Goal: Obtain resource: Obtain resource

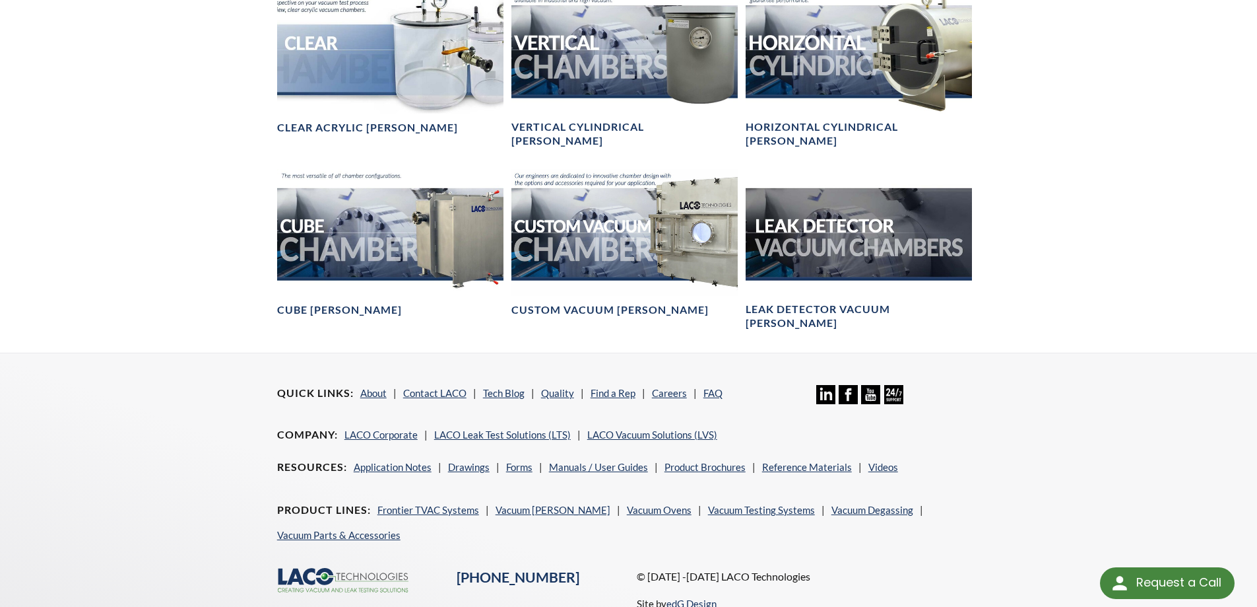
scroll to position [858, 0]
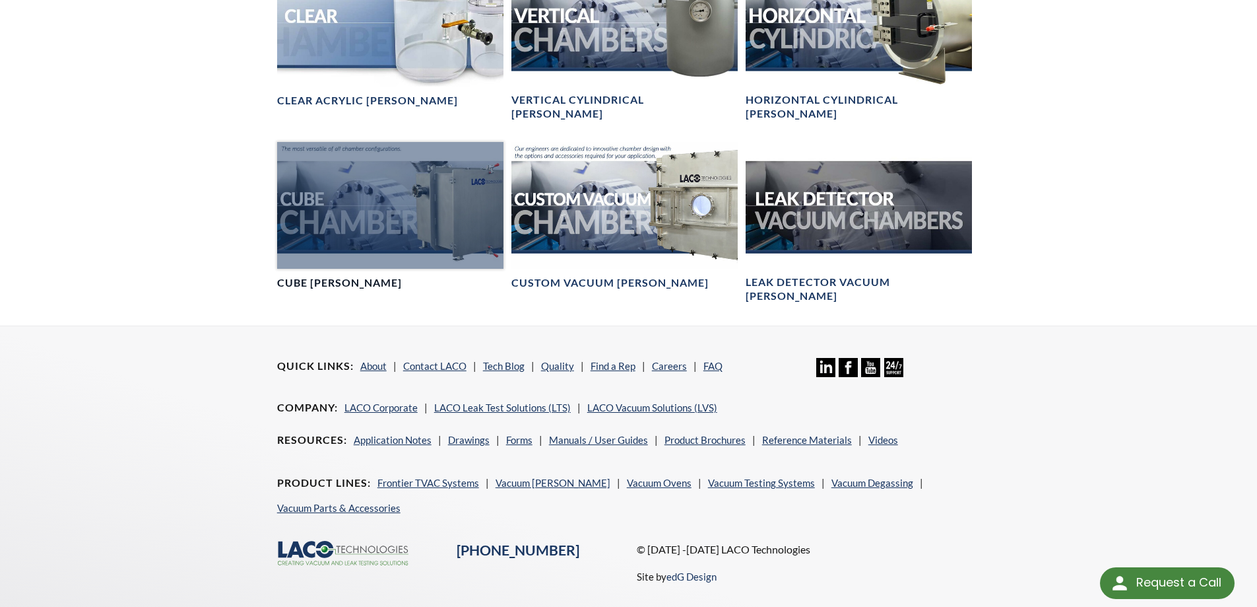
click at [352, 276] on h4 "Cube [PERSON_NAME]" at bounding box center [339, 283] width 125 height 14
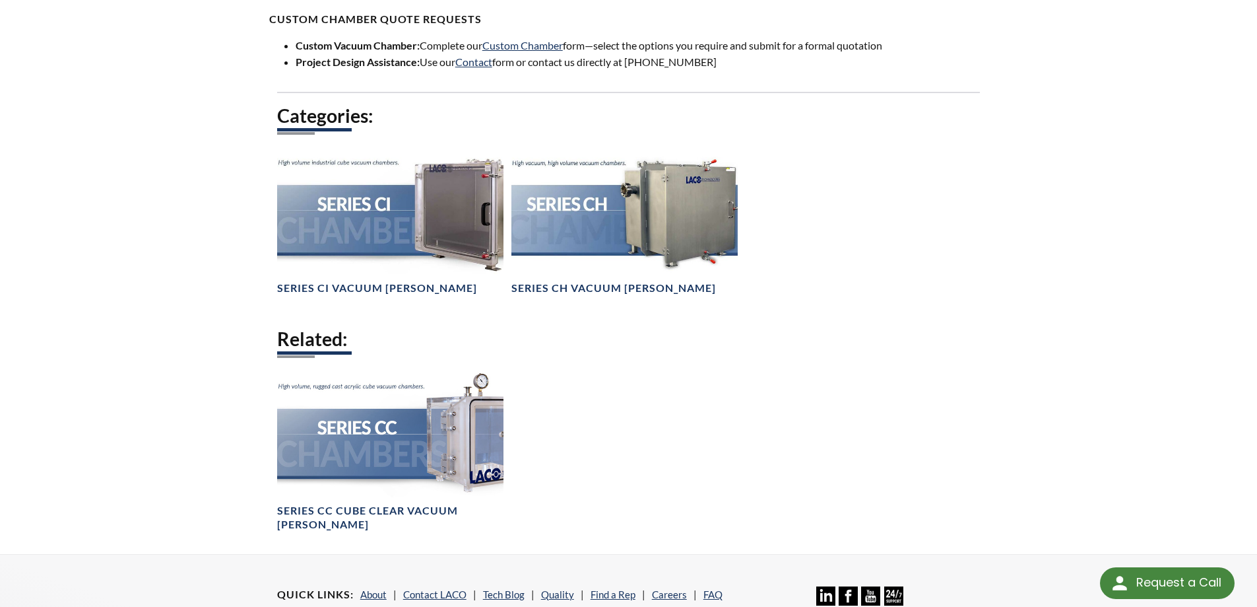
scroll to position [858, 0]
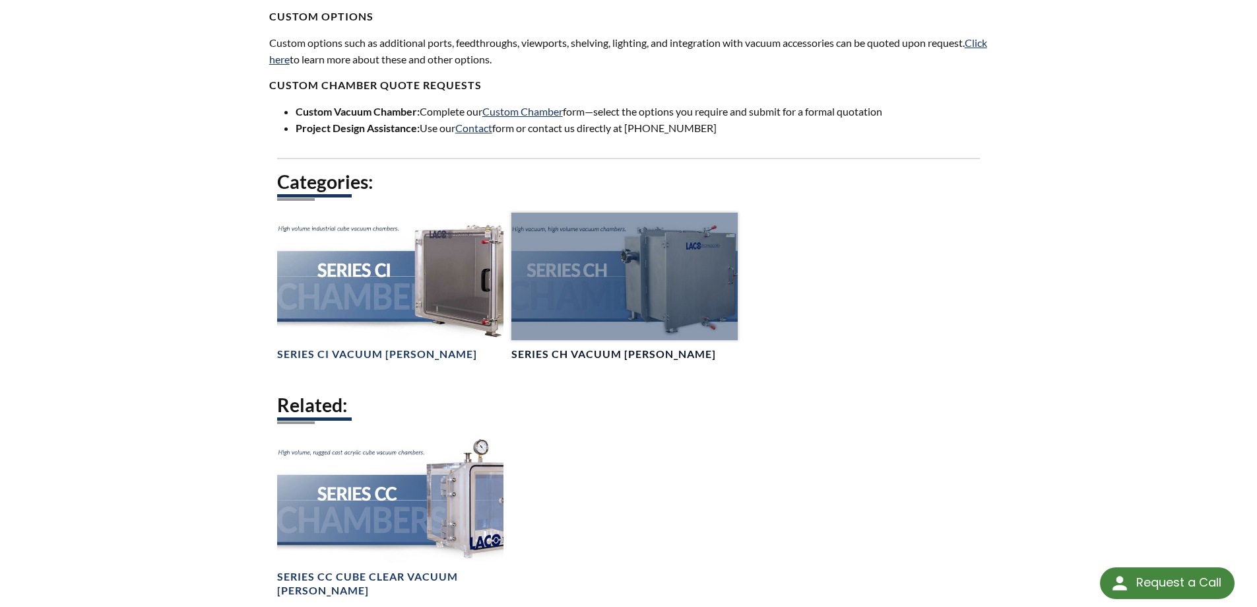
click at [669, 349] on h4 "Series CH Vacuum Chambers" at bounding box center [614, 354] width 205 height 14
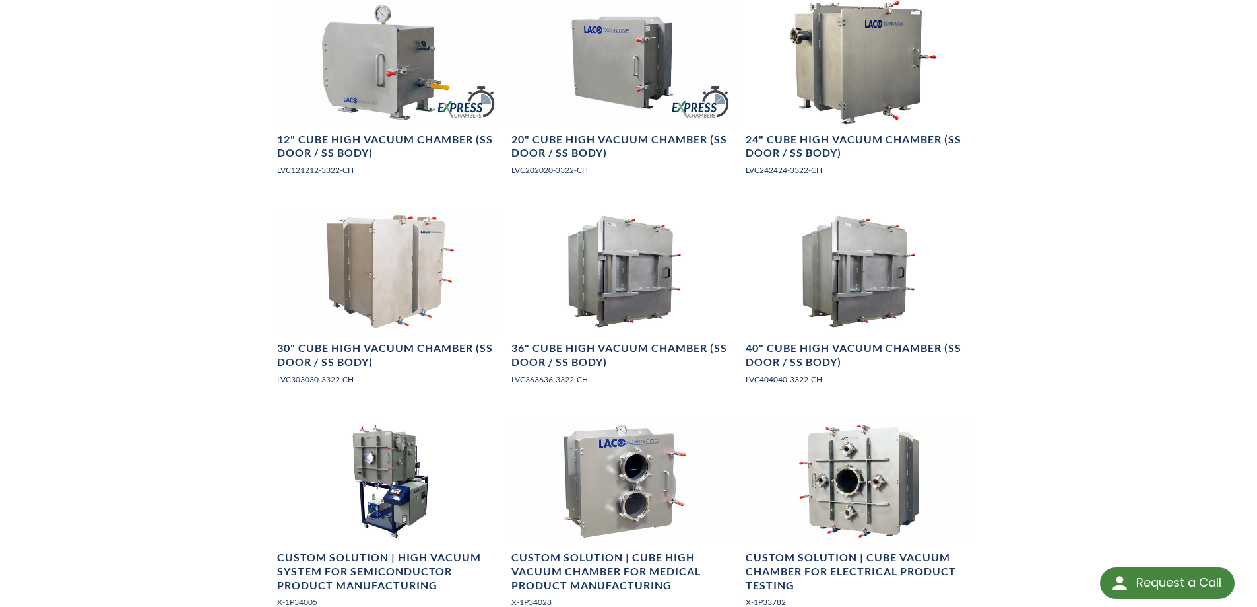
scroll to position [726, 0]
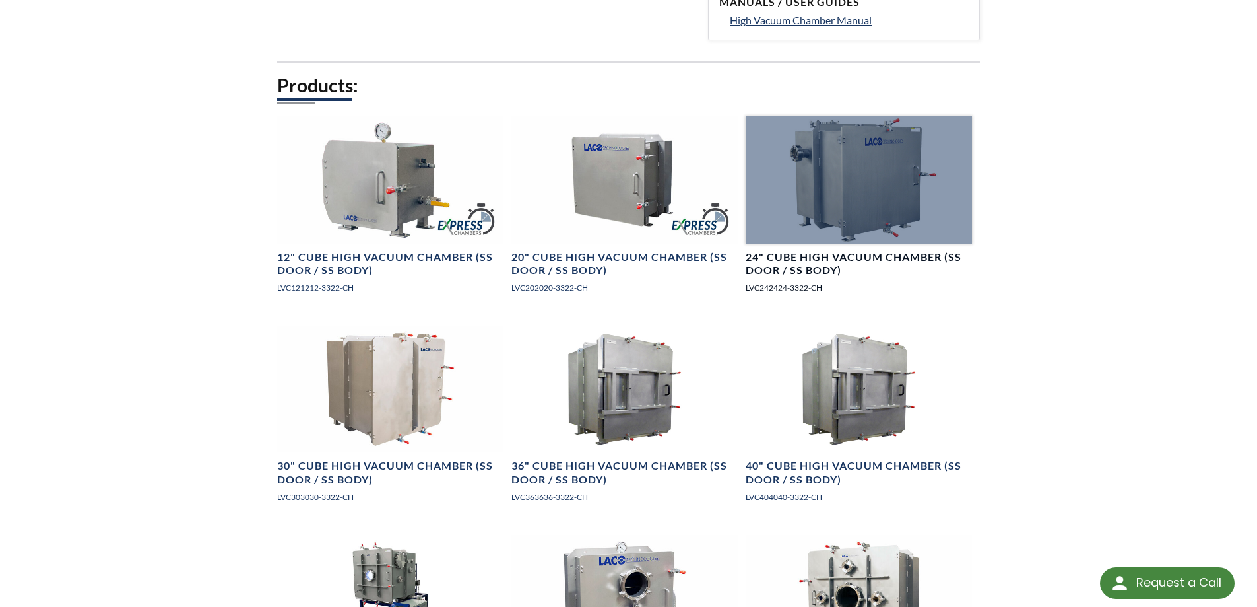
click at [885, 257] on h4 "24" Cube High Vacuum Chamber (SS Door / SS Body)" at bounding box center [859, 264] width 226 height 28
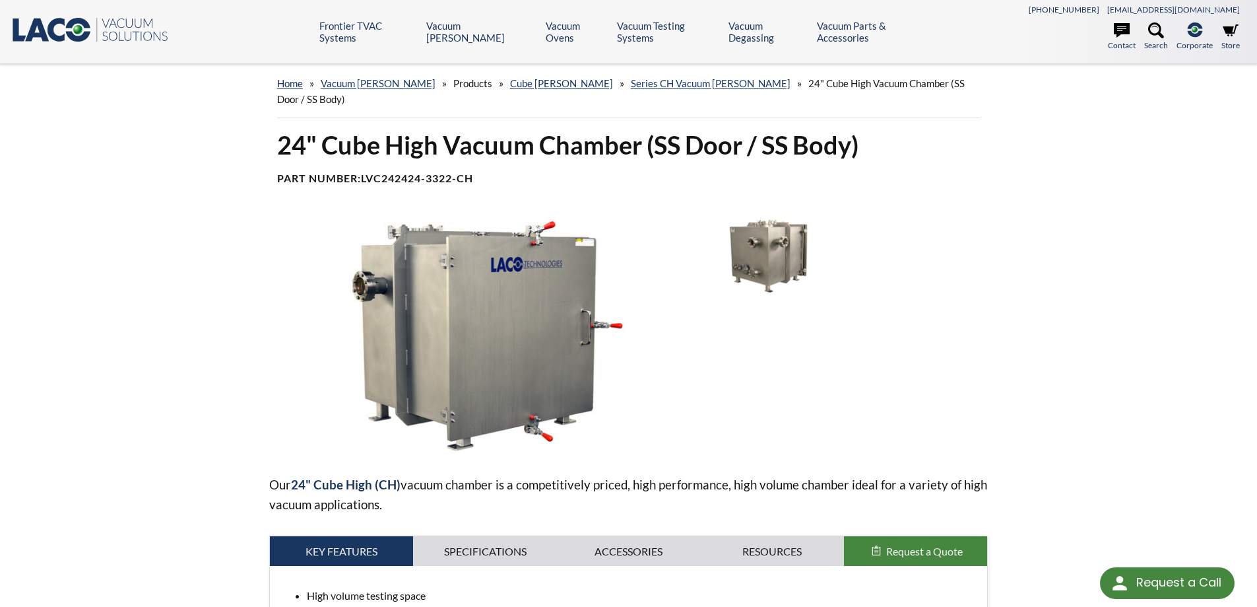
click at [750, 248] on img at bounding box center [768, 255] width 137 height 77
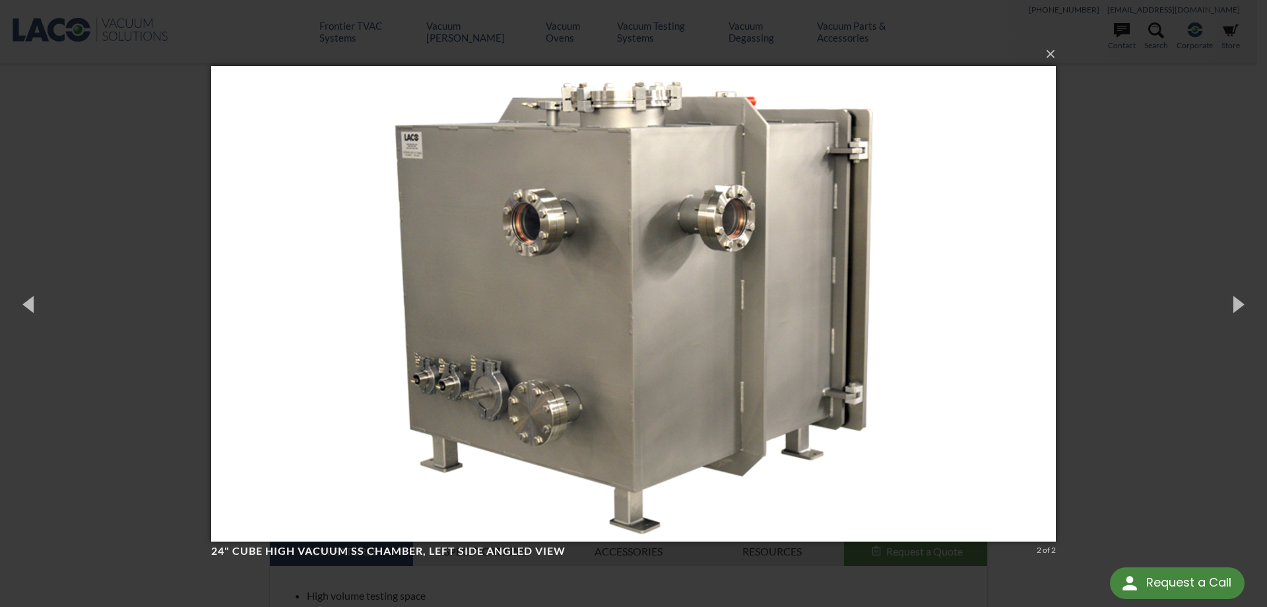
drag, startPoint x: 1133, startPoint y: 242, endPoint x: 1123, endPoint y: 242, distance: 9.2
click at [1132, 242] on div "× 24" Cube High Vacuum SS Chamber, left side angled view 2 of 2 Loading..." at bounding box center [633, 303] width 1267 height 607
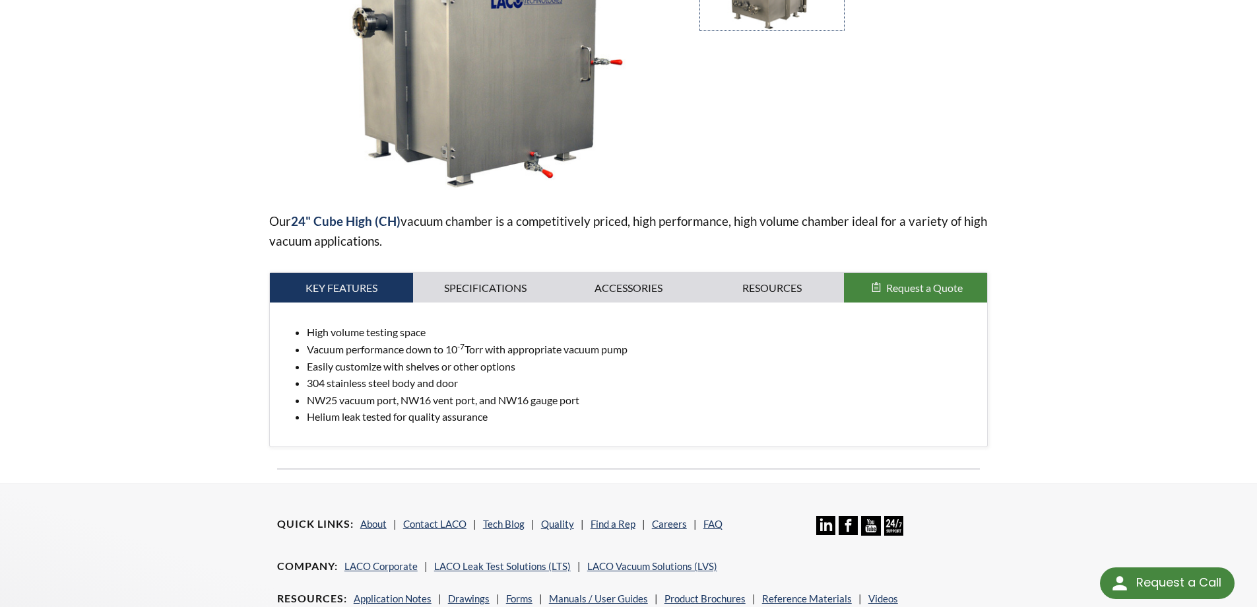
scroll to position [264, 0]
click at [747, 272] on link "Resources" at bounding box center [772, 287] width 144 height 30
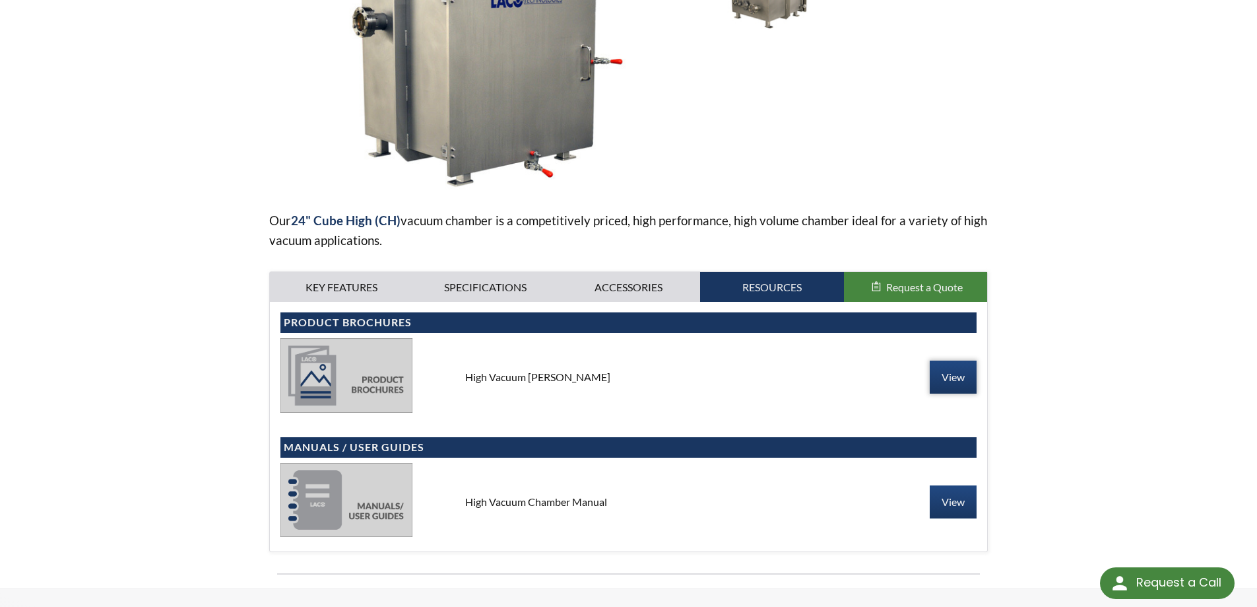
click at [953, 366] on link "View" at bounding box center [953, 376] width 47 height 33
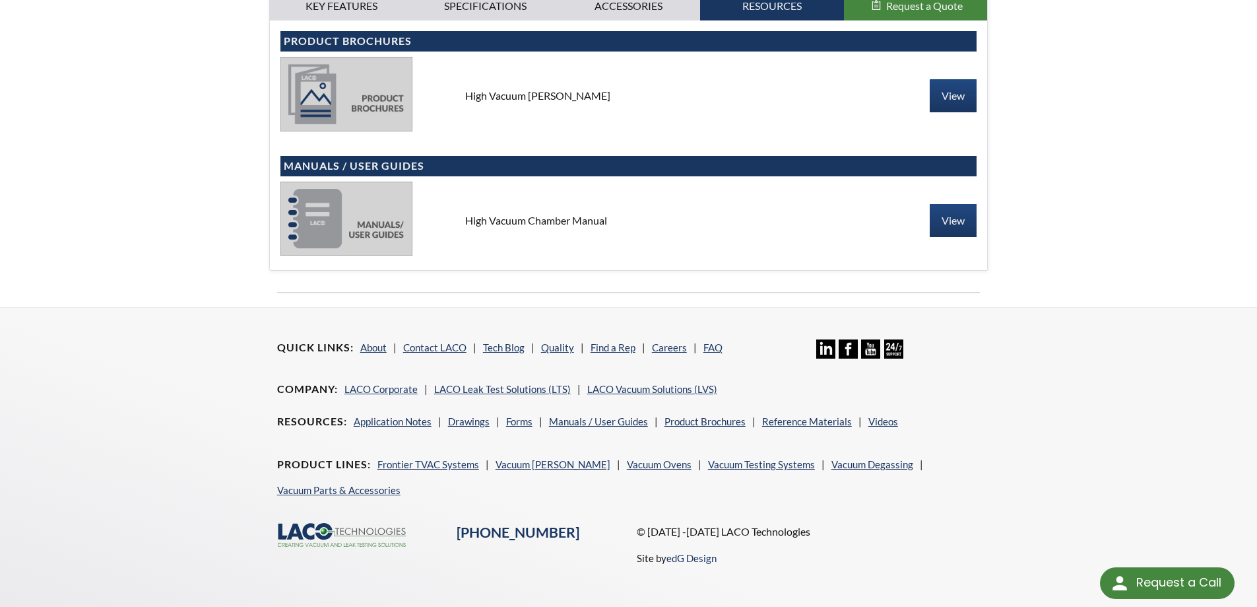
scroll to position [559, 0]
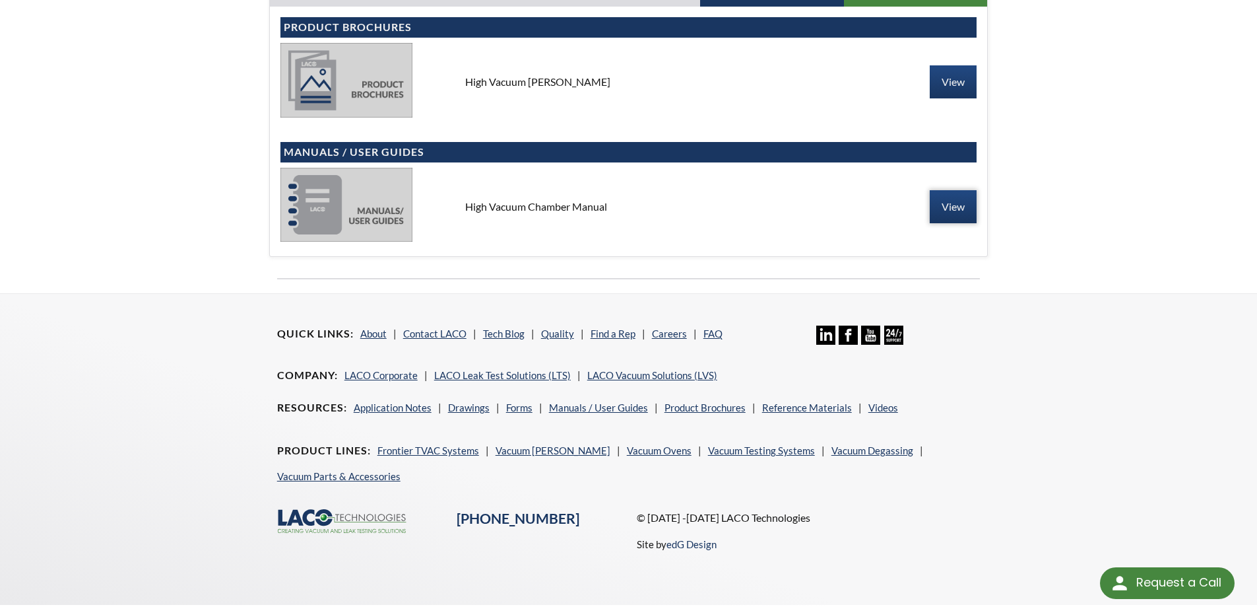
click at [938, 197] on link "View" at bounding box center [953, 206] width 47 height 33
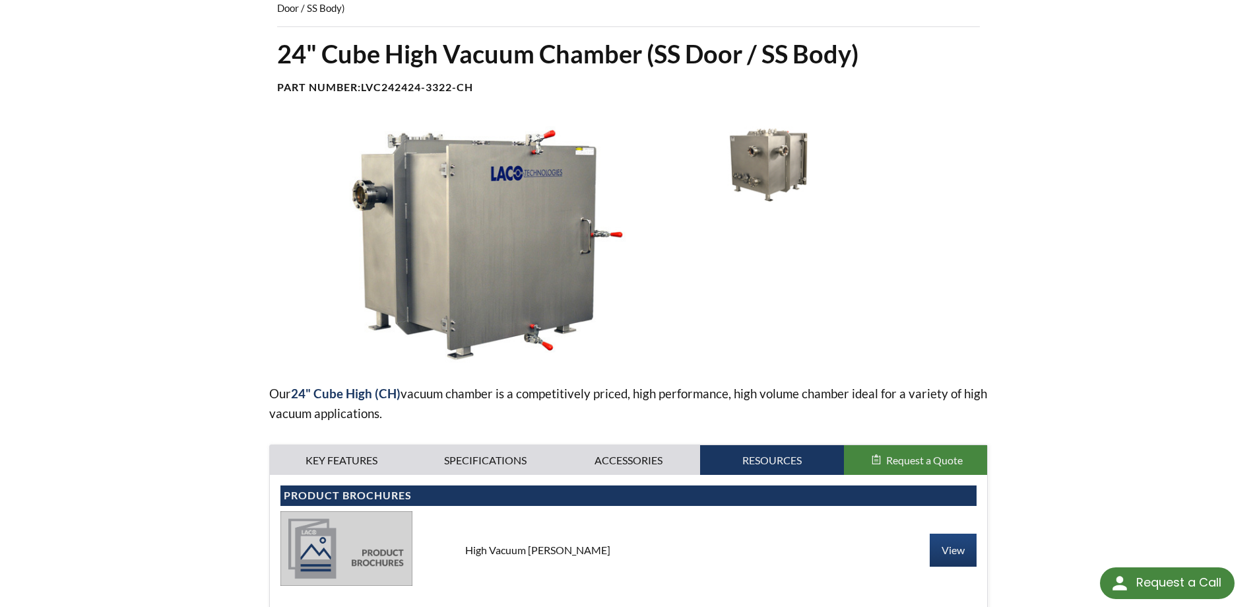
scroll to position [132, 0]
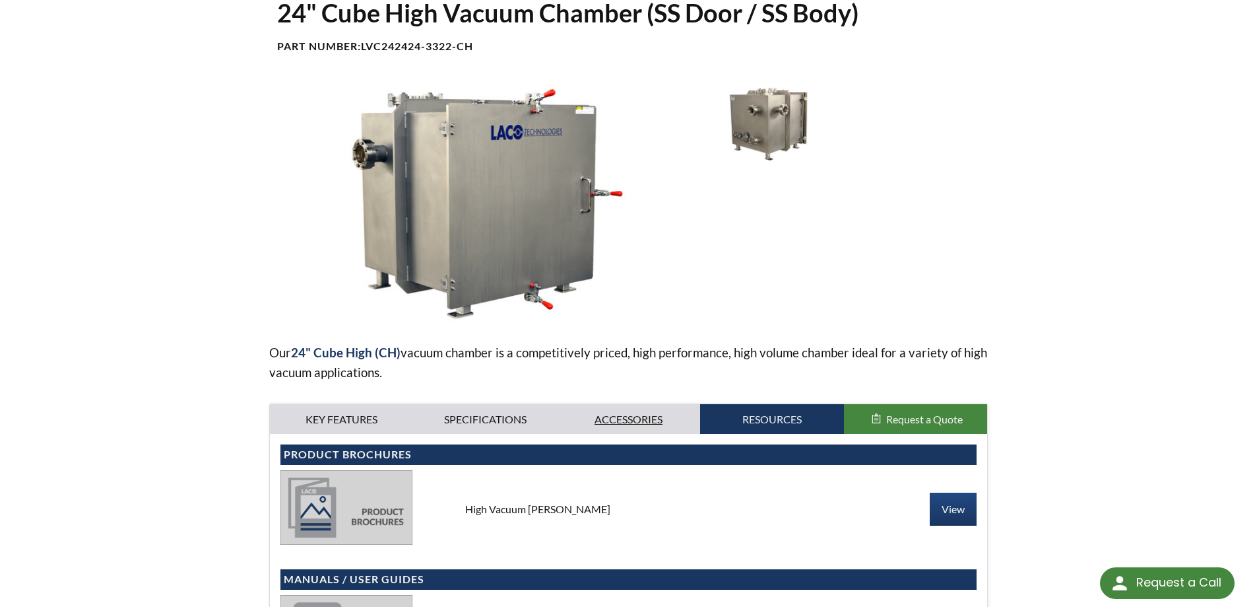
click at [635, 406] on link "Accessories" at bounding box center [629, 419] width 144 height 30
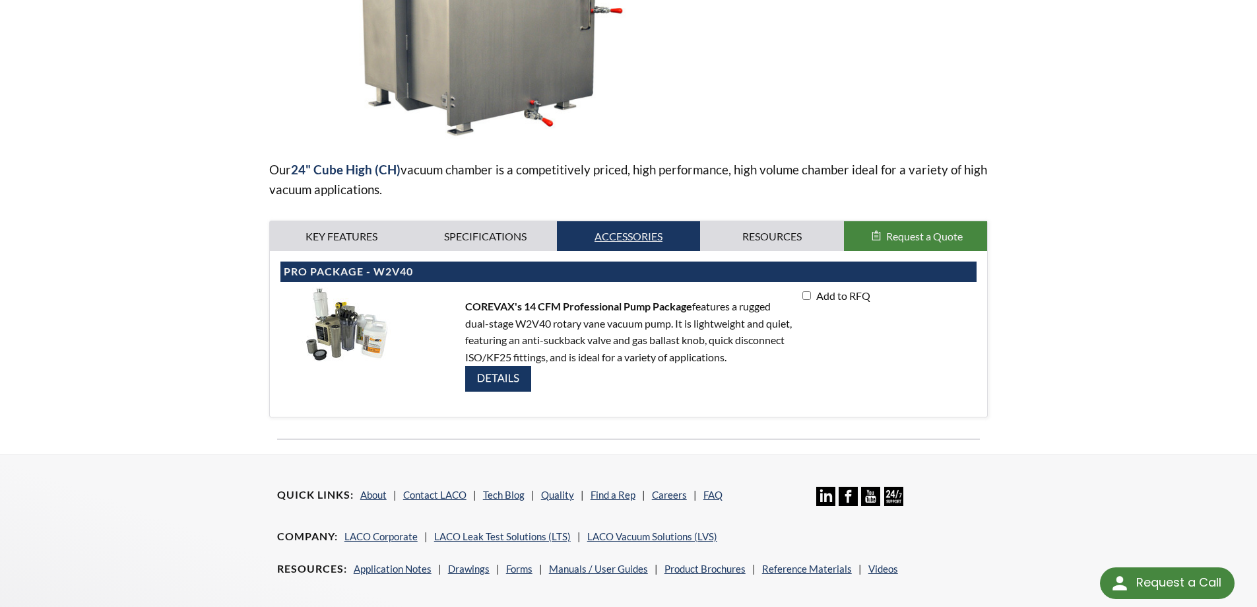
scroll to position [330, 0]
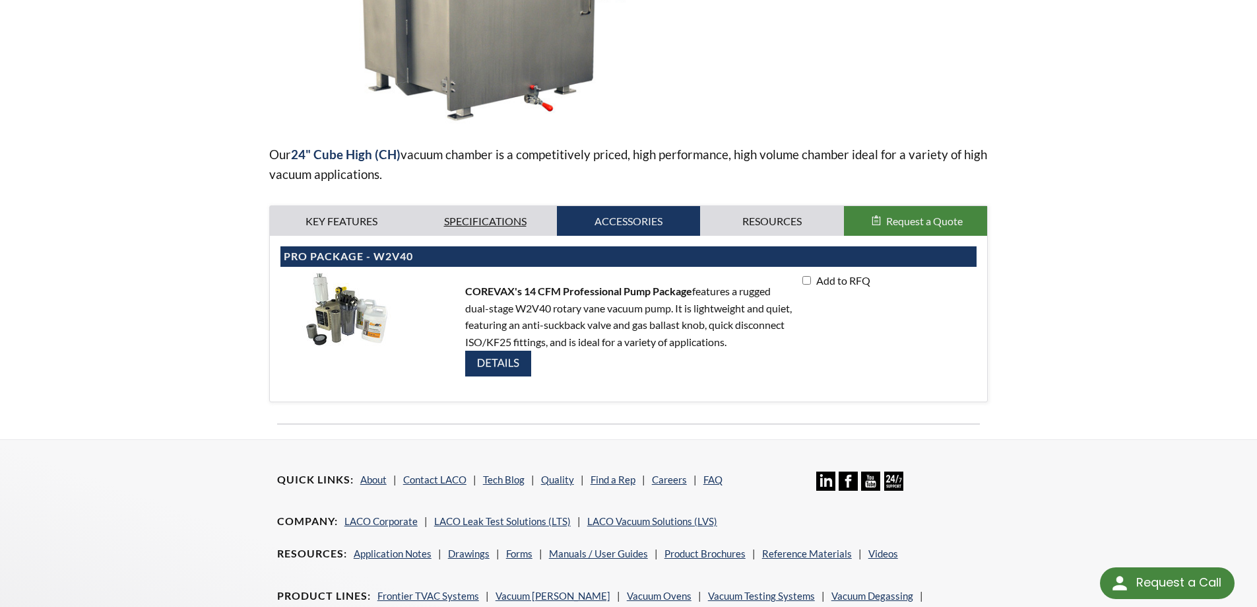
click at [504, 210] on link "Specifications" at bounding box center [485, 221] width 144 height 30
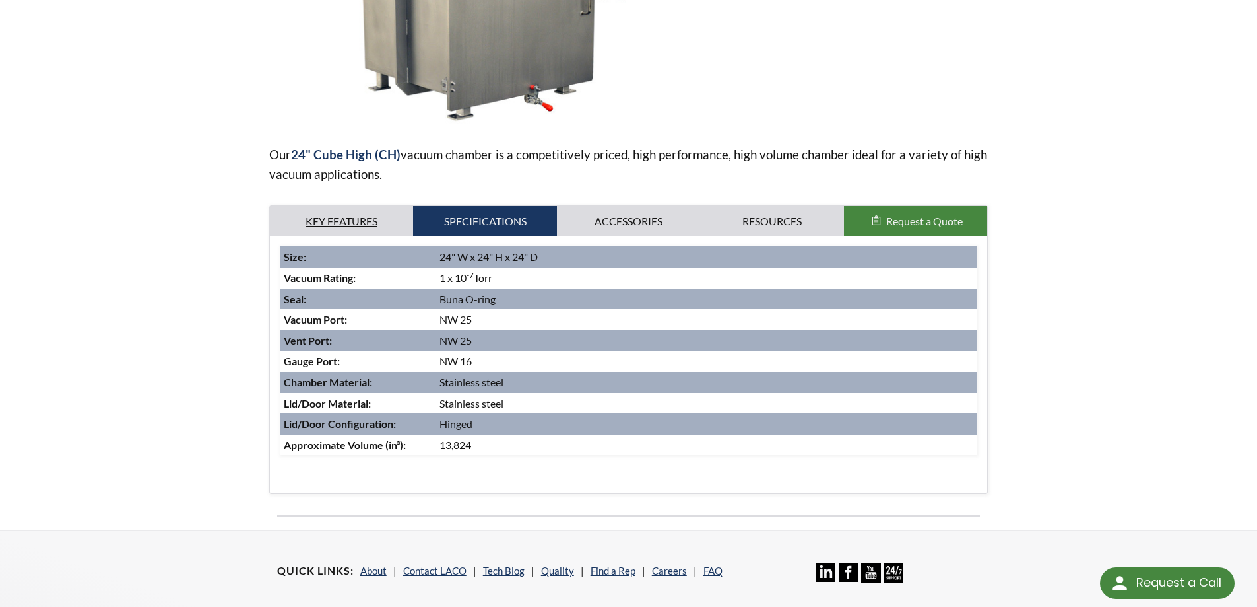
click at [376, 206] on link "Key Features" at bounding box center [342, 221] width 144 height 30
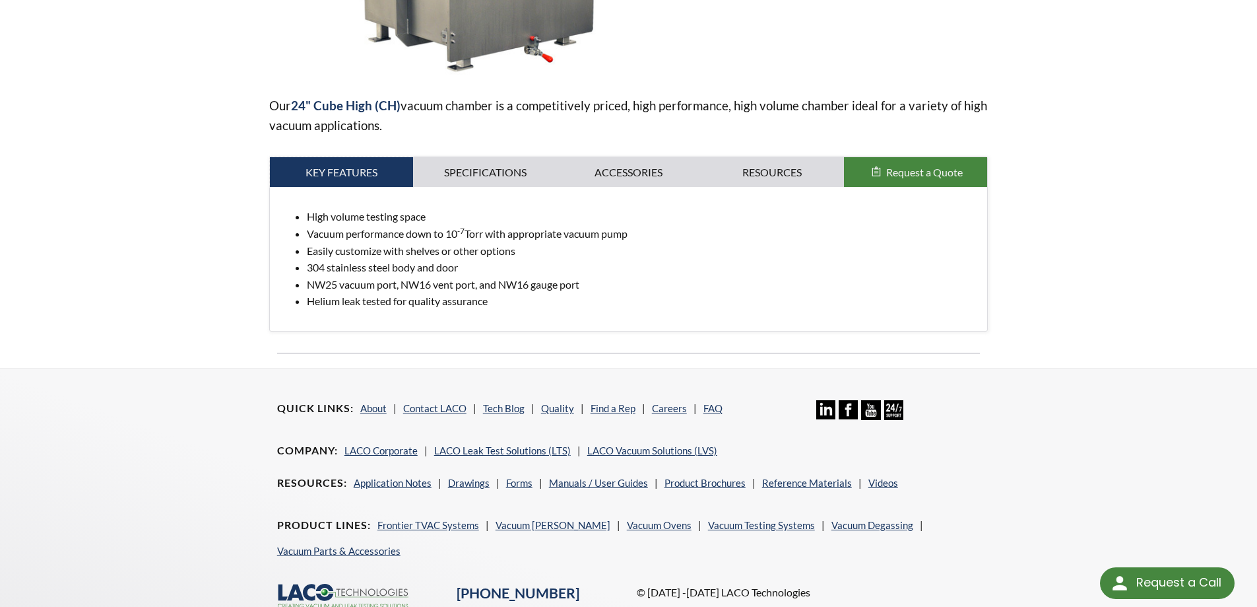
scroll to position [256, 0]
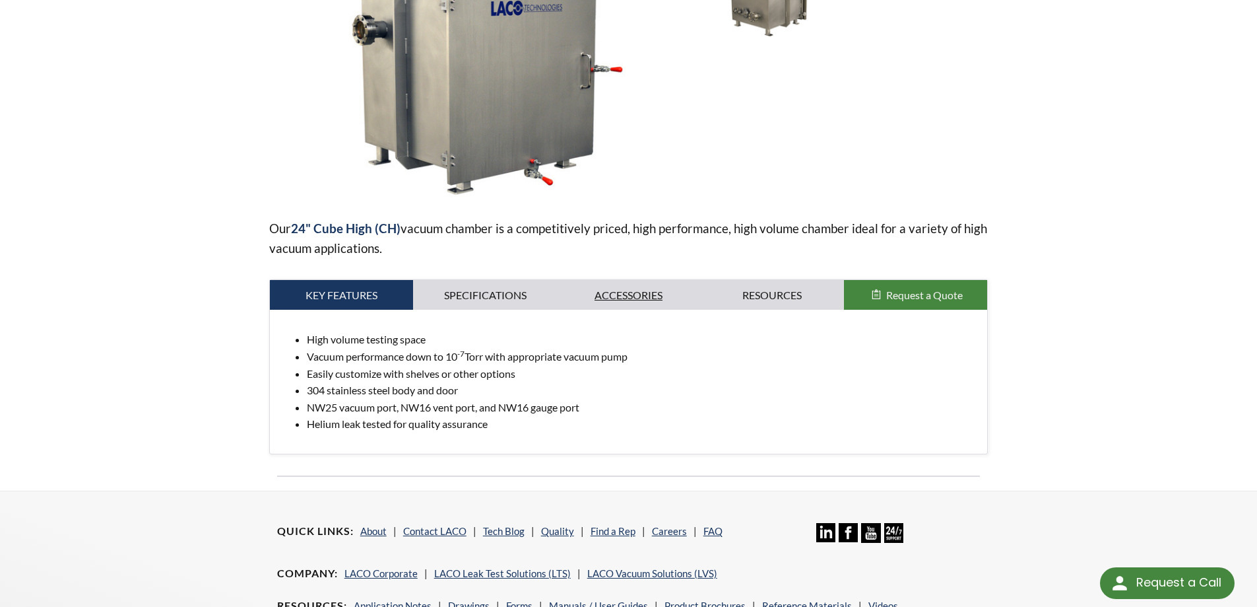
click at [628, 280] on link "Accessories" at bounding box center [629, 295] width 144 height 30
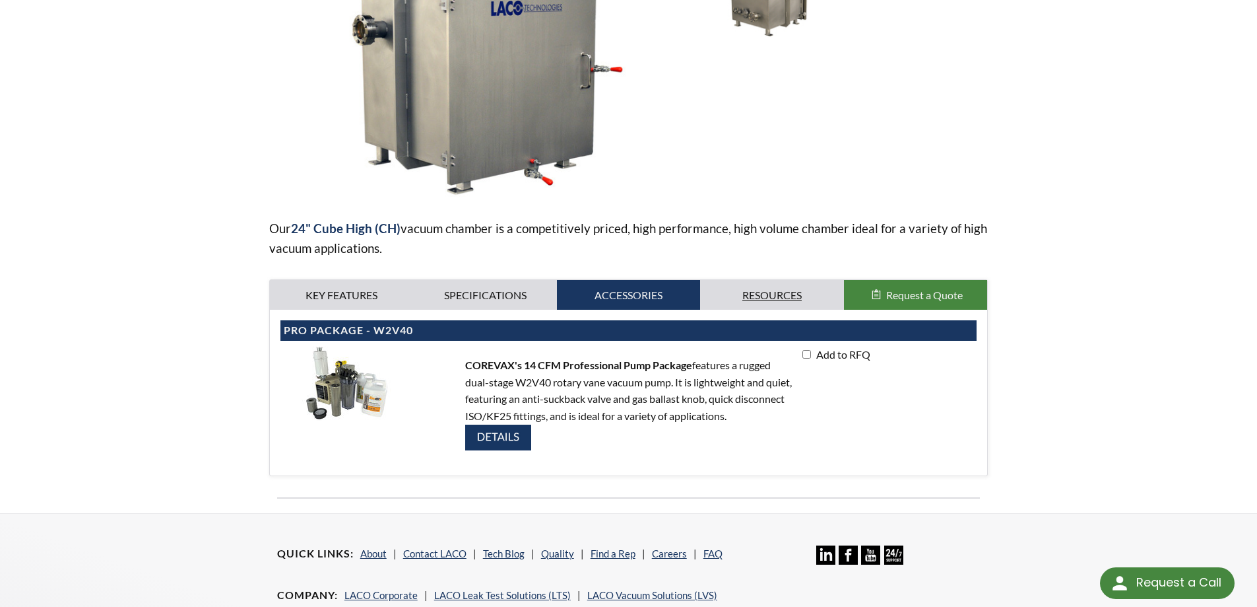
click at [745, 280] on link "Resources" at bounding box center [772, 295] width 144 height 30
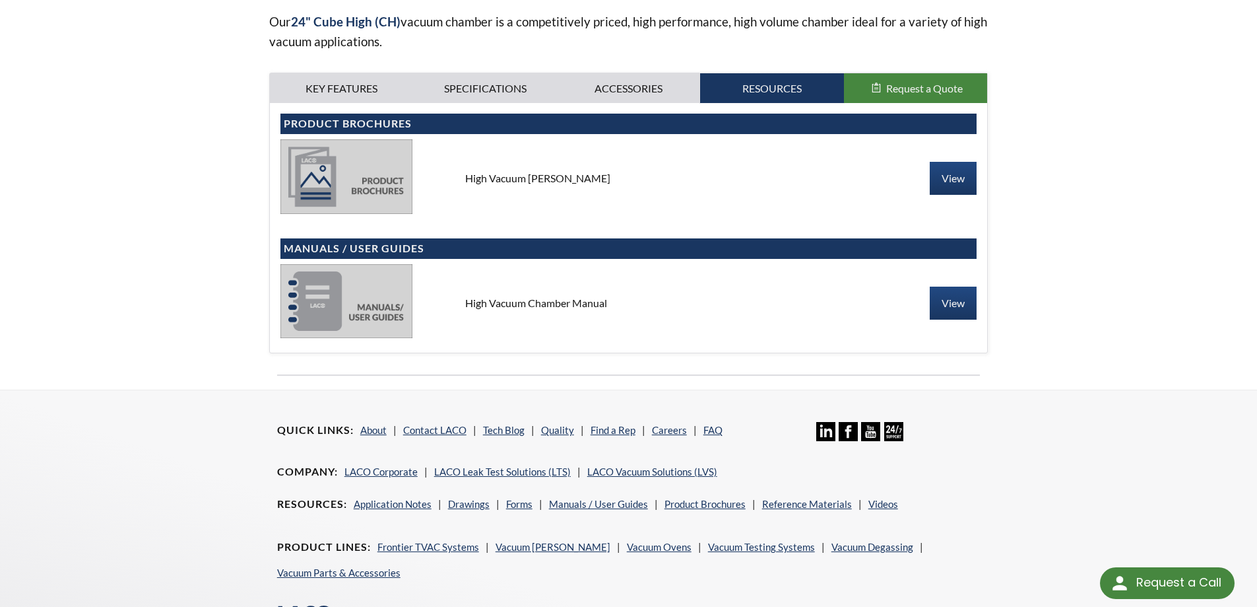
scroll to position [559, 0]
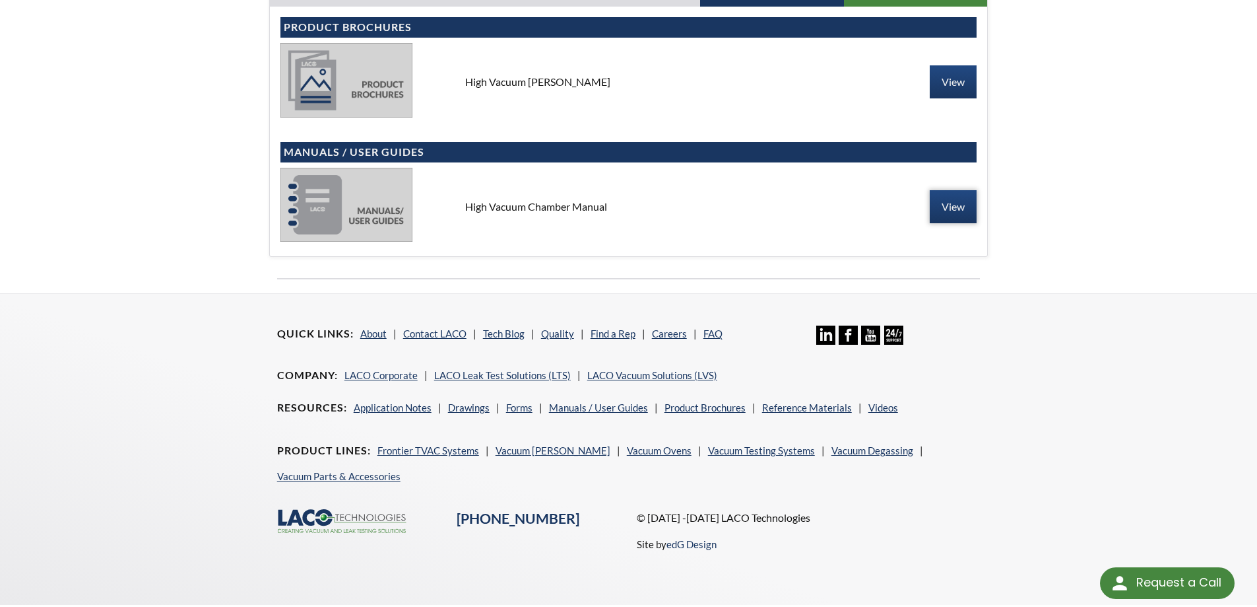
click at [954, 203] on link "View" at bounding box center [953, 206] width 47 height 33
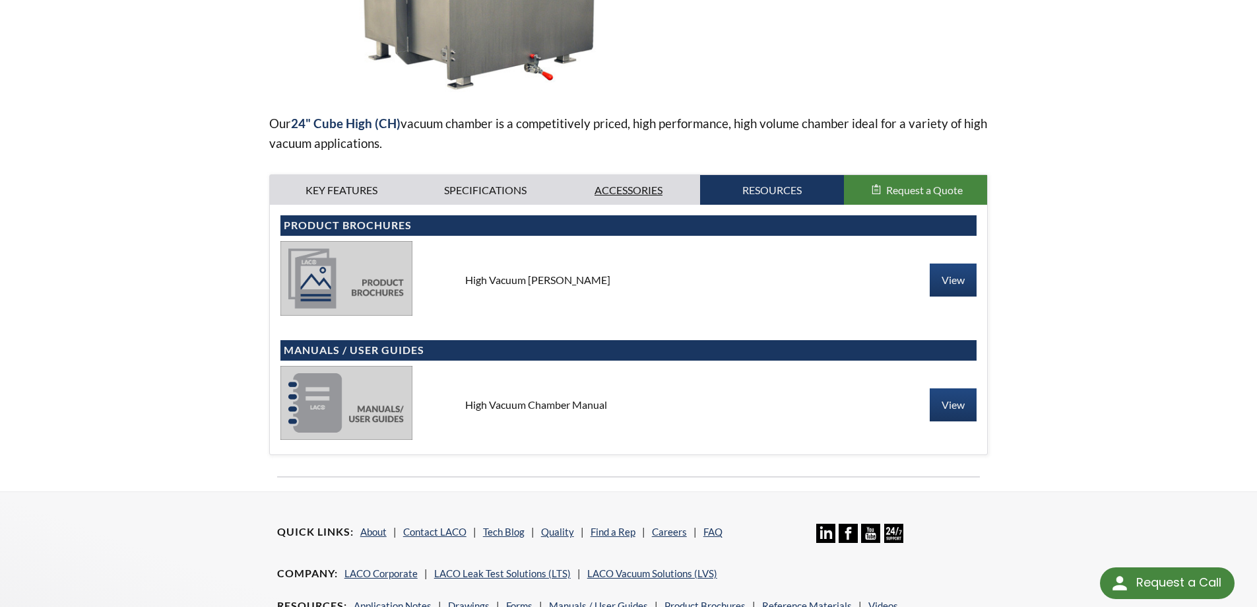
click at [620, 175] on link "Accessories" at bounding box center [629, 190] width 144 height 30
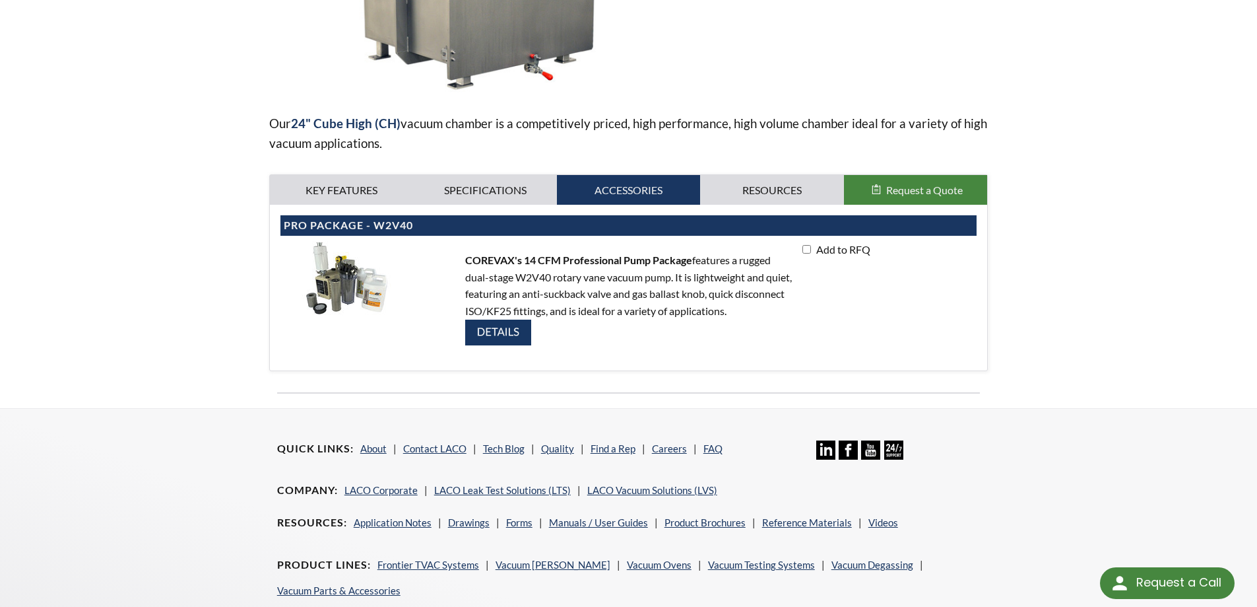
click at [519, 319] on img at bounding box center [498, 332] width 66 height 26
click at [726, 185] on link "Resources" at bounding box center [772, 190] width 144 height 30
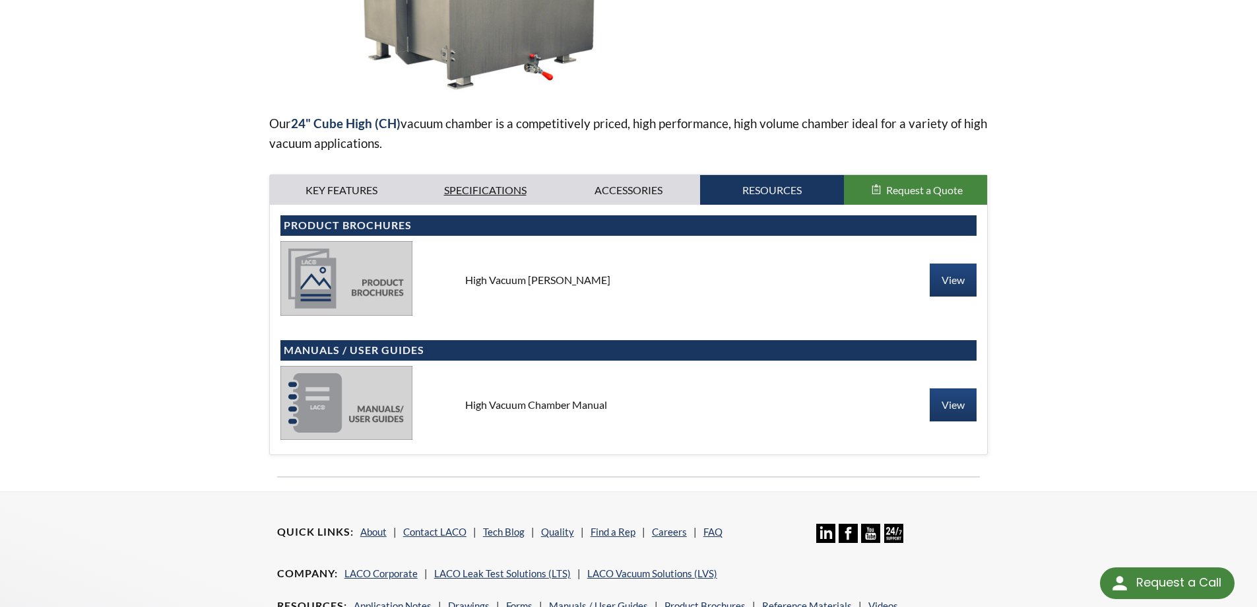
click at [482, 175] on link "Specifications" at bounding box center [485, 190] width 144 height 30
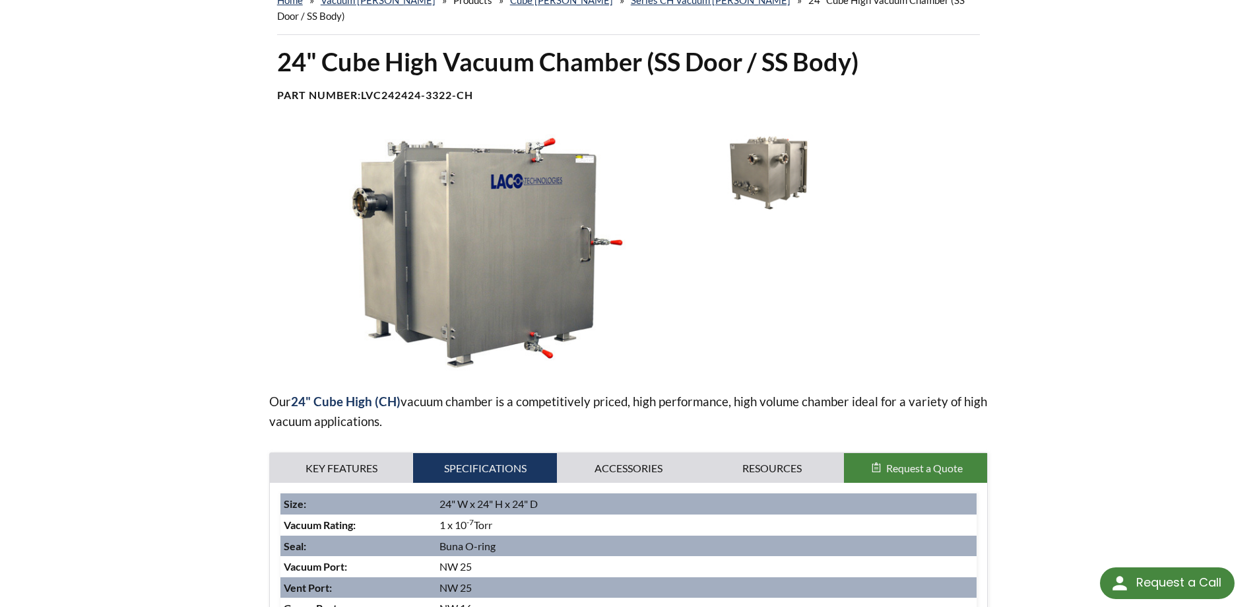
scroll to position [0, 0]
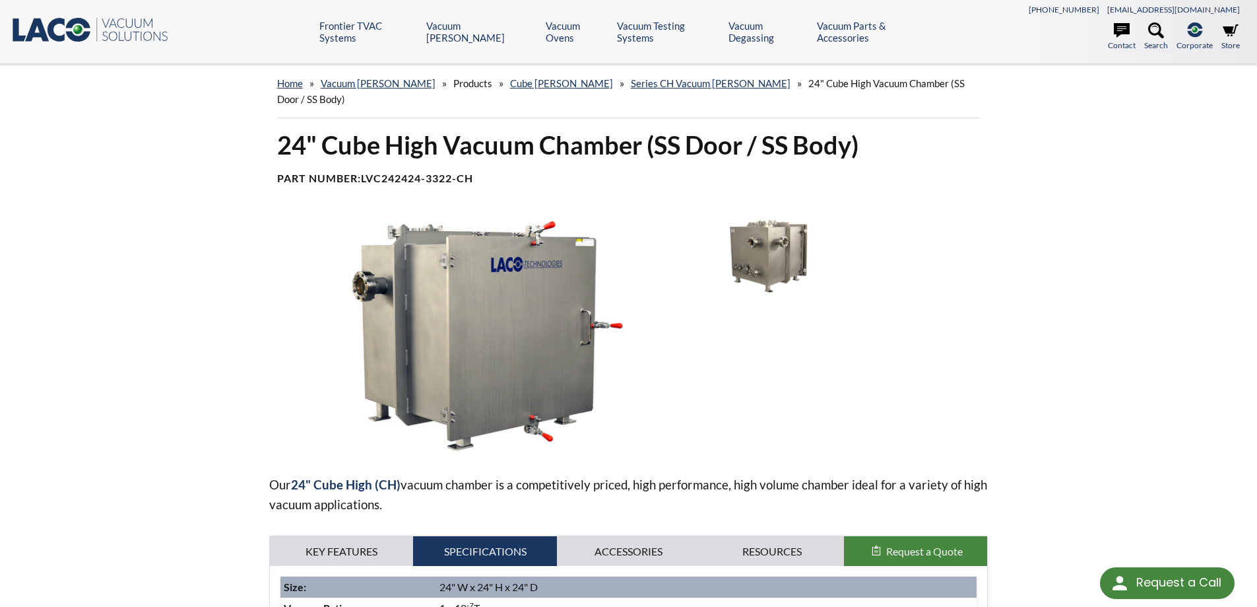
click at [453, 83] on span "Products" at bounding box center [472, 83] width 39 height 12
click at [297, 81] on link "home" at bounding box center [290, 83] width 26 height 12
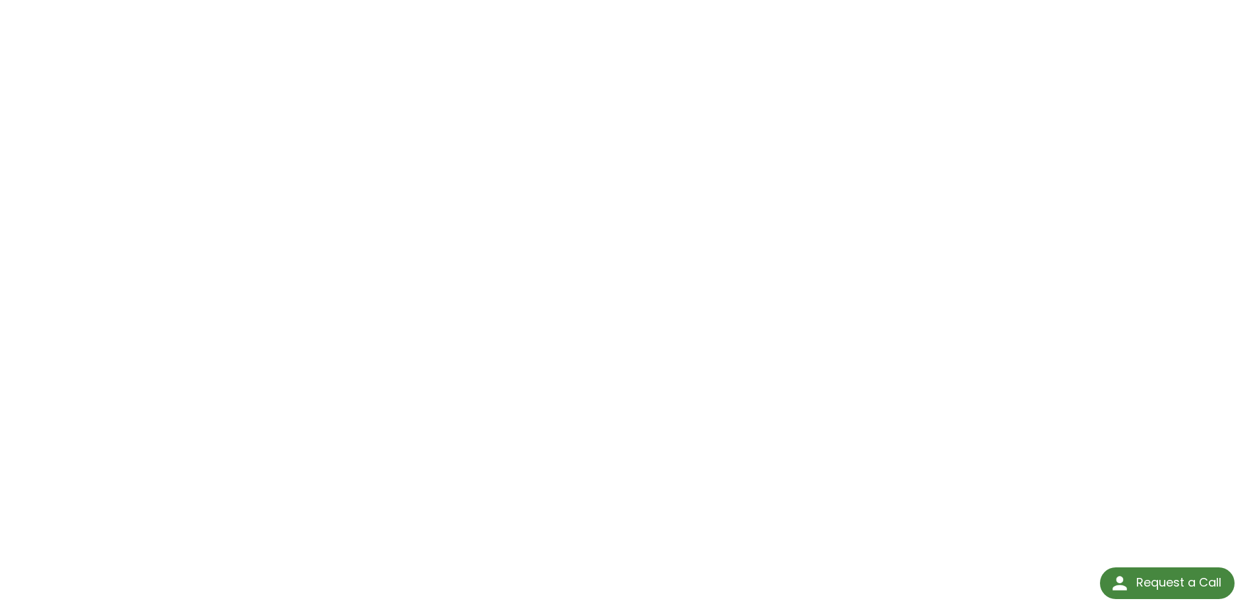
scroll to position [264, 0]
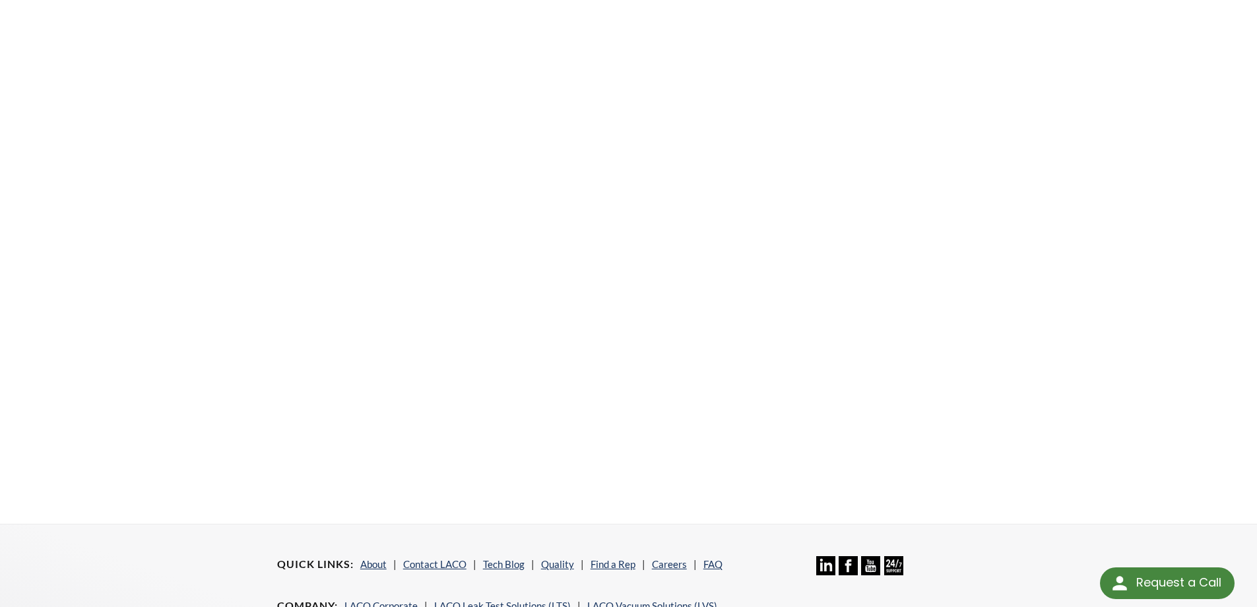
scroll to position [238, 0]
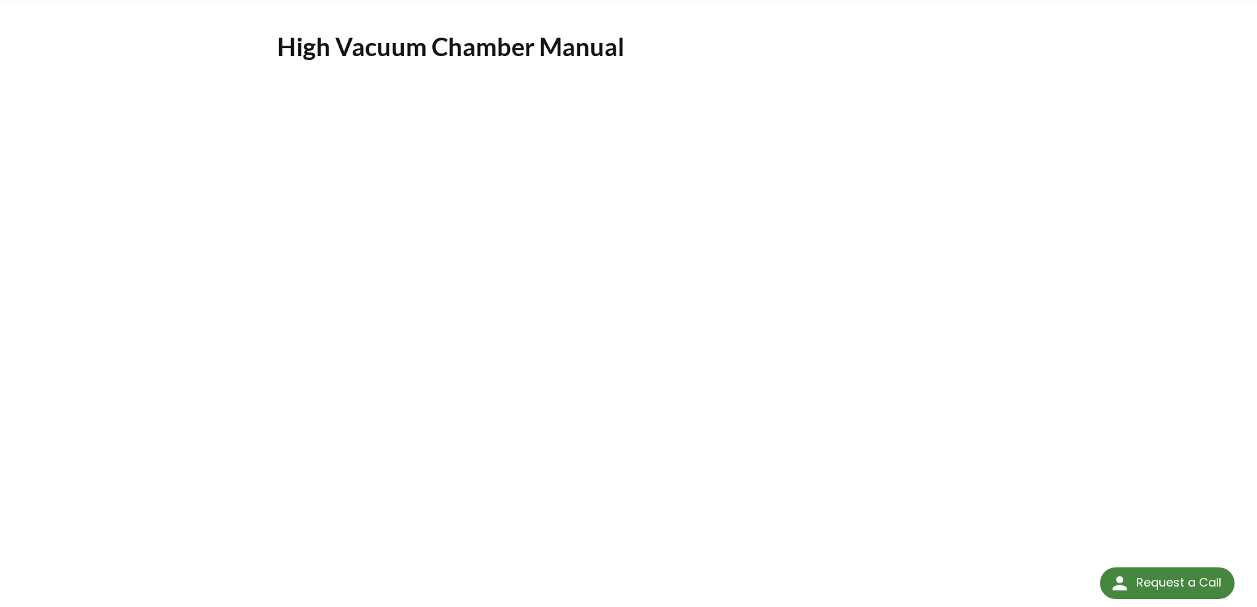
select select "Language Translate Widget"
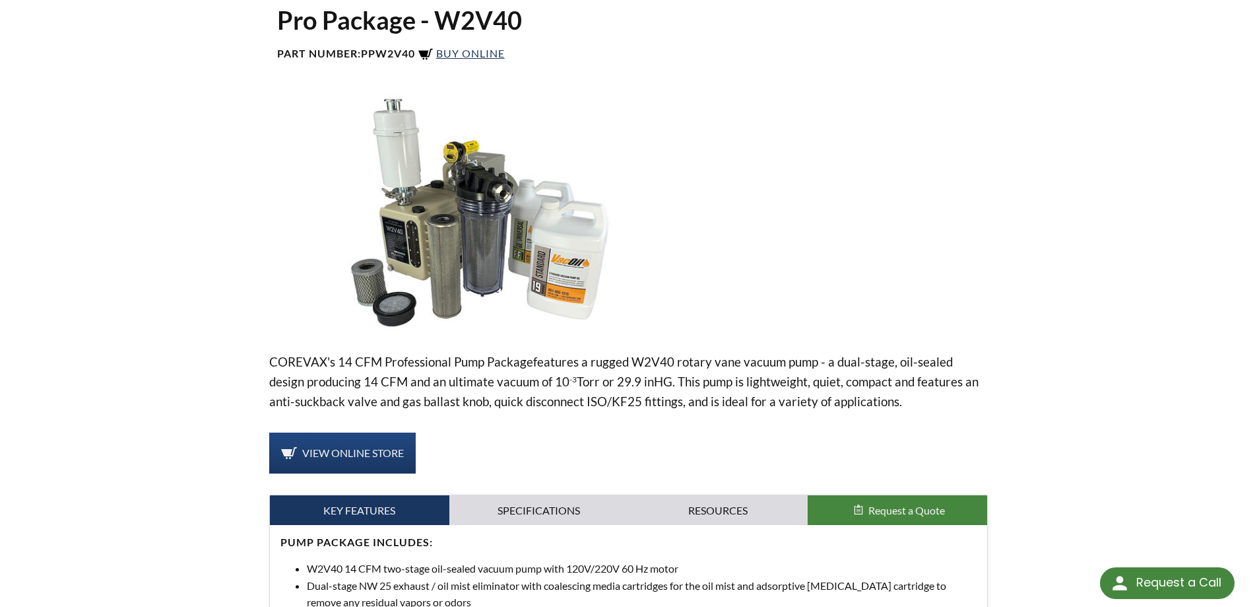
scroll to position [132, 0]
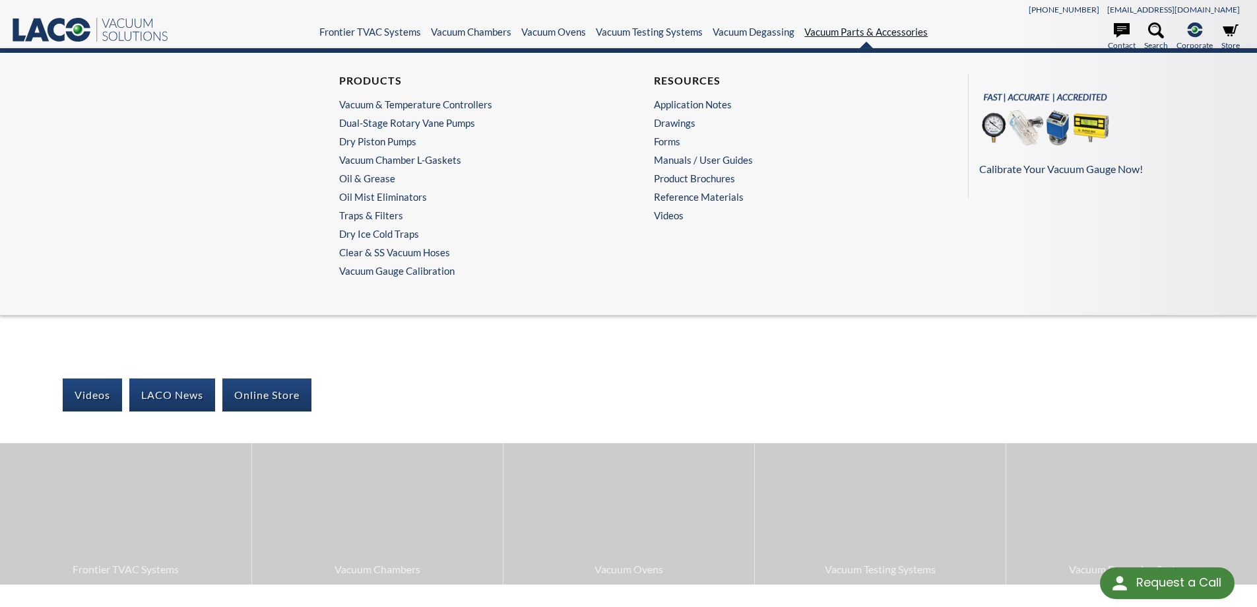
click at [830, 35] on link "Vacuum Parts & Accessories" at bounding box center [866, 32] width 123 height 12
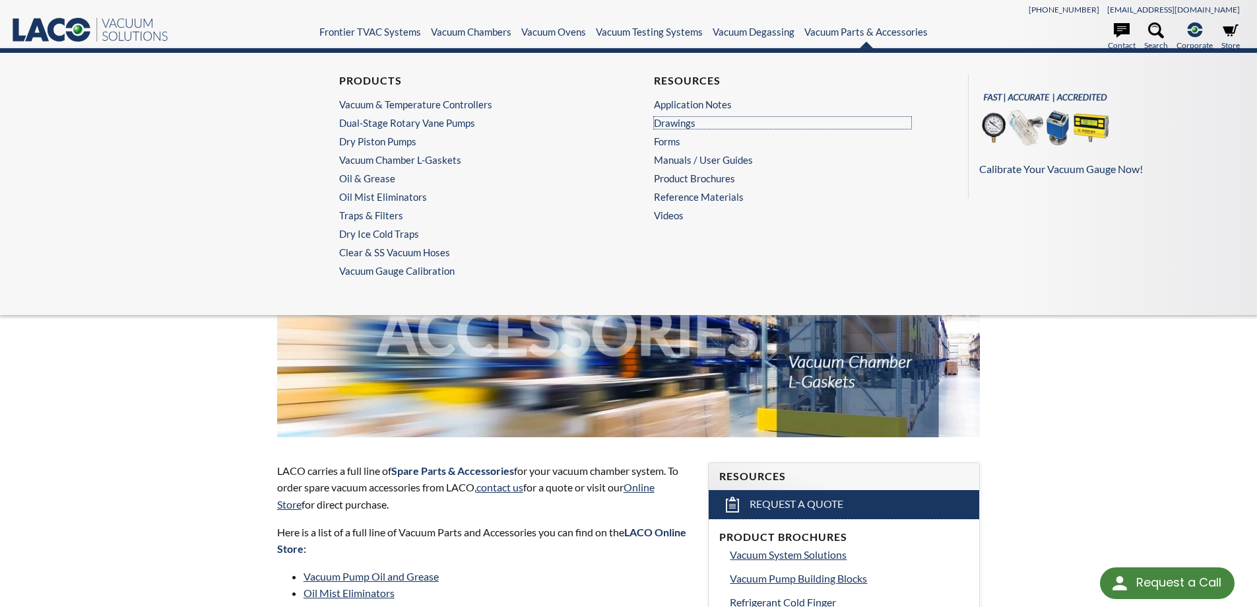
click at [675, 129] on ul "Resources Application Notes Drawings Forms Manuals / User Guides Product Brochu…" at bounding box center [786, 147] width 264 height 147
click at [671, 125] on link "Drawings" at bounding box center [782, 123] width 257 height 12
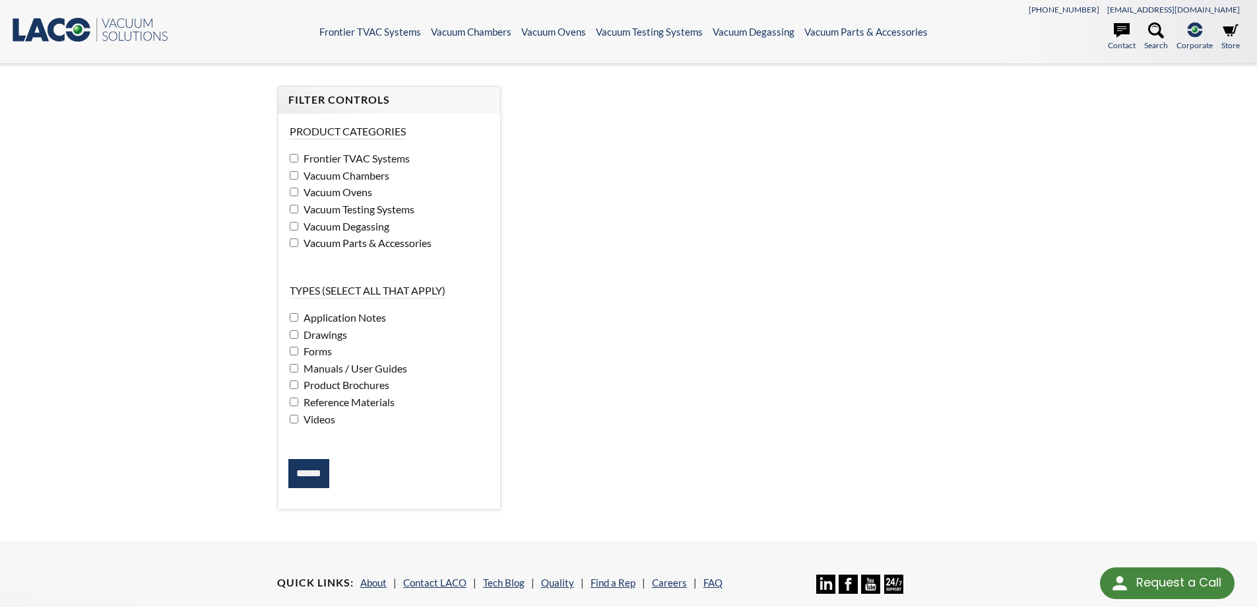
click at [317, 465] on input "******" at bounding box center [308, 473] width 41 height 29
click at [298, 179] on label "Vacuum Chambers" at bounding box center [389, 175] width 199 height 17
click at [298, 472] on input "******" at bounding box center [308, 473] width 41 height 29
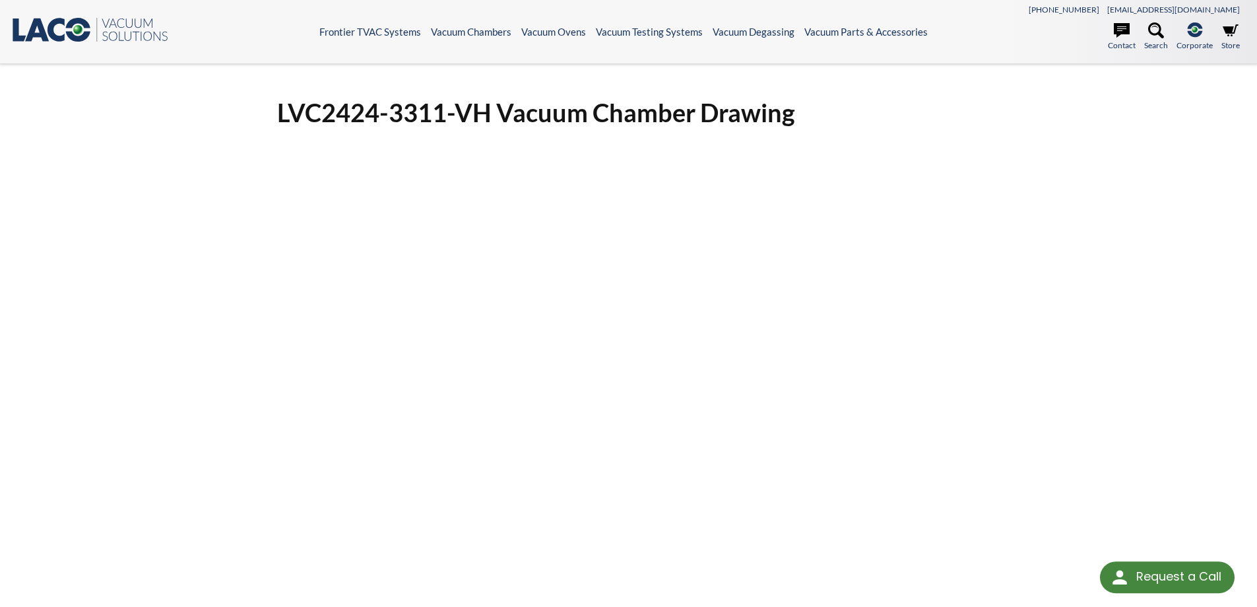
select select "Language Translate Widget"
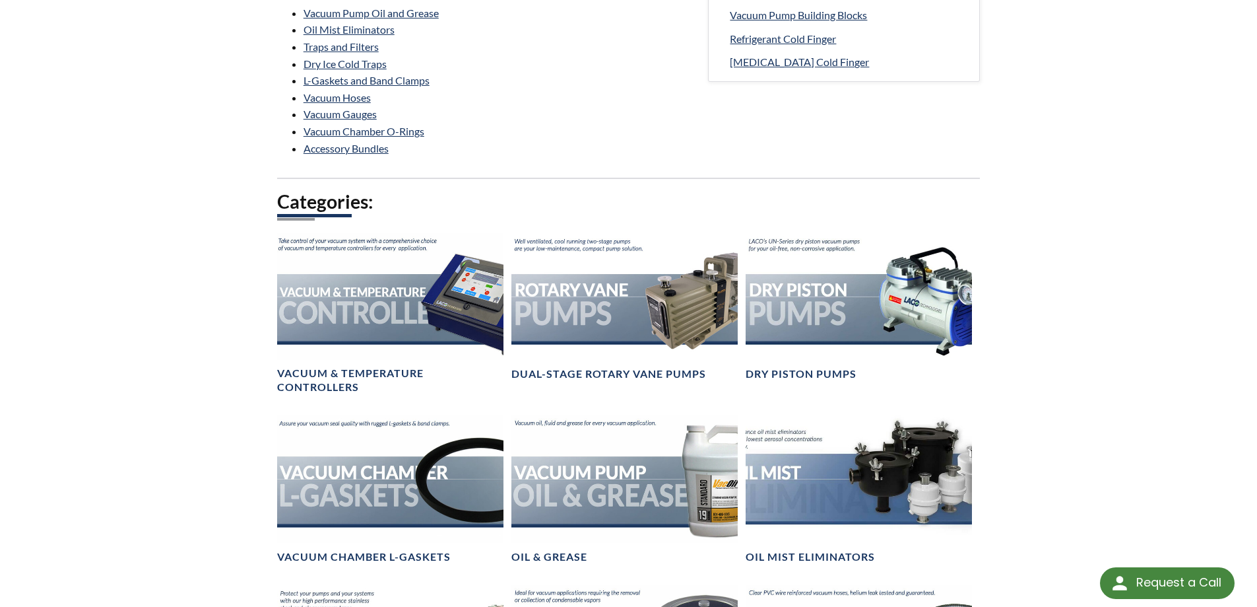
scroll to position [594, 0]
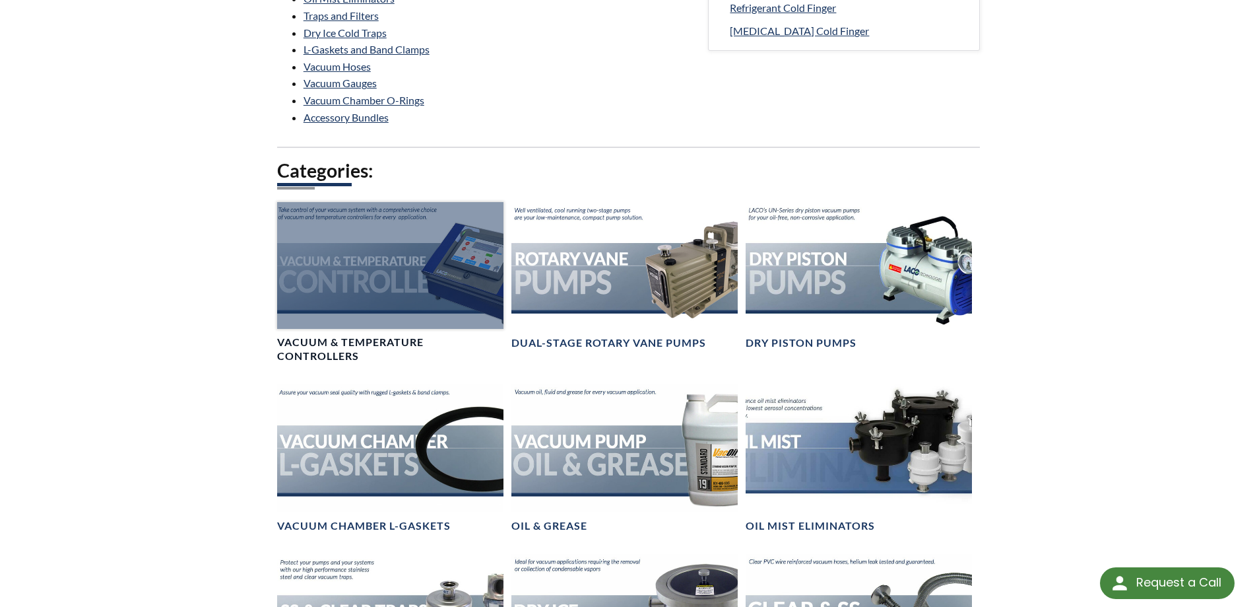
click at [407, 295] on div at bounding box center [390, 265] width 226 height 127
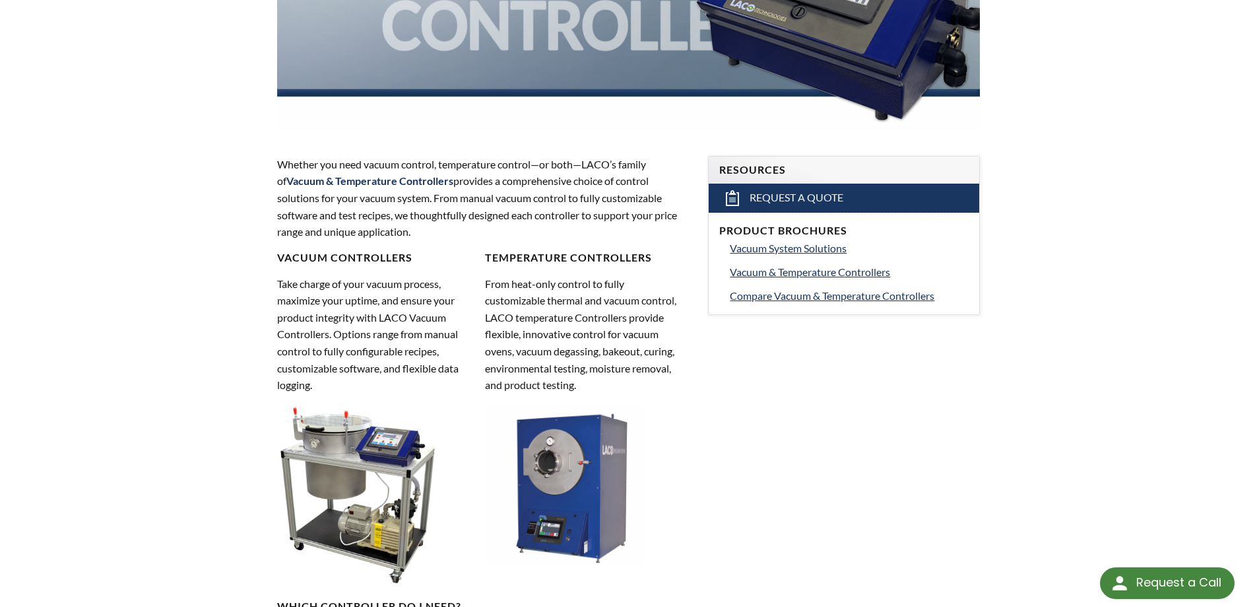
scroll to position [330, 0]
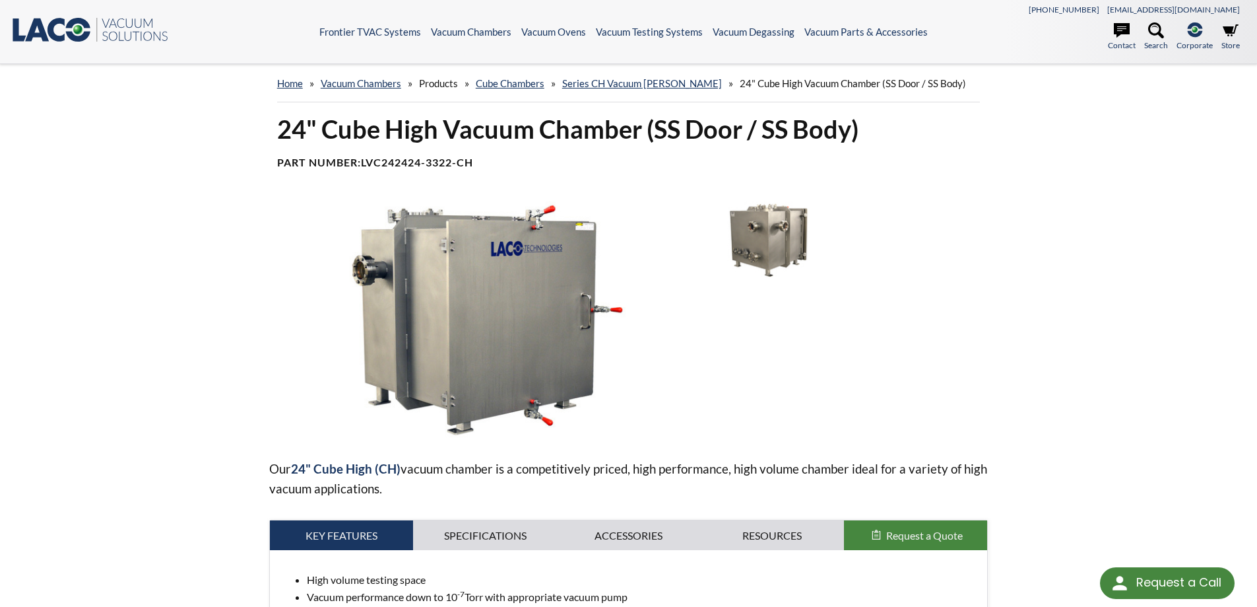
click at [474, 322] on img at bounding box center [479, 319] width 421 height 236
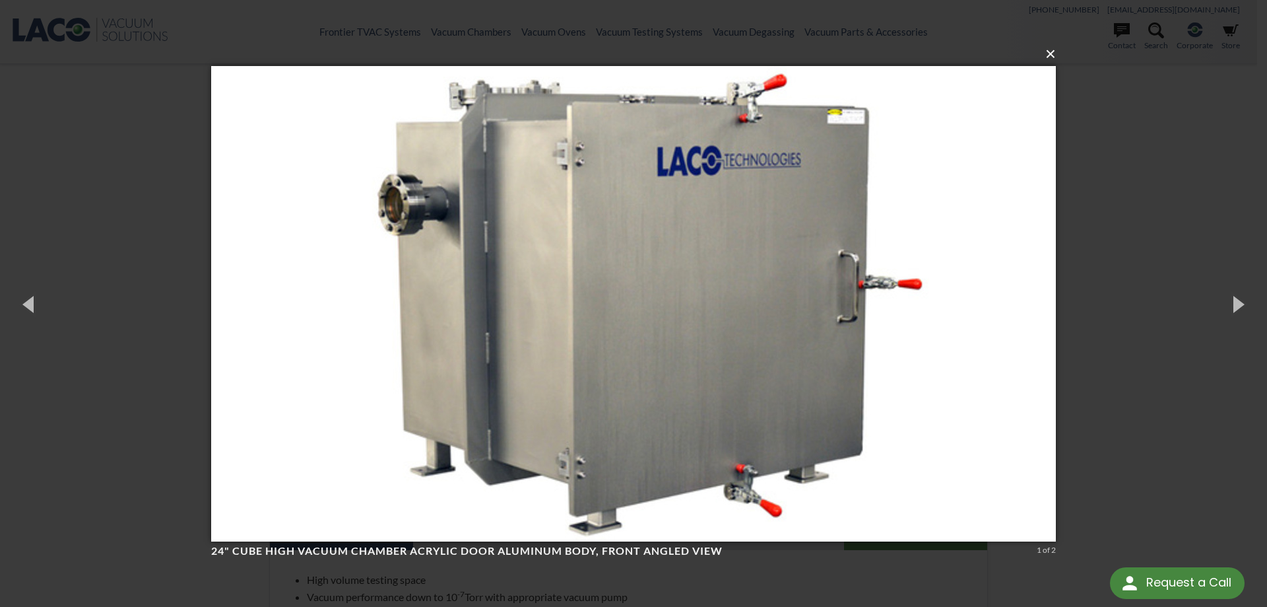
click at [1055, 57] on button "×" at bounding box center [637, 54] width 845 height 29
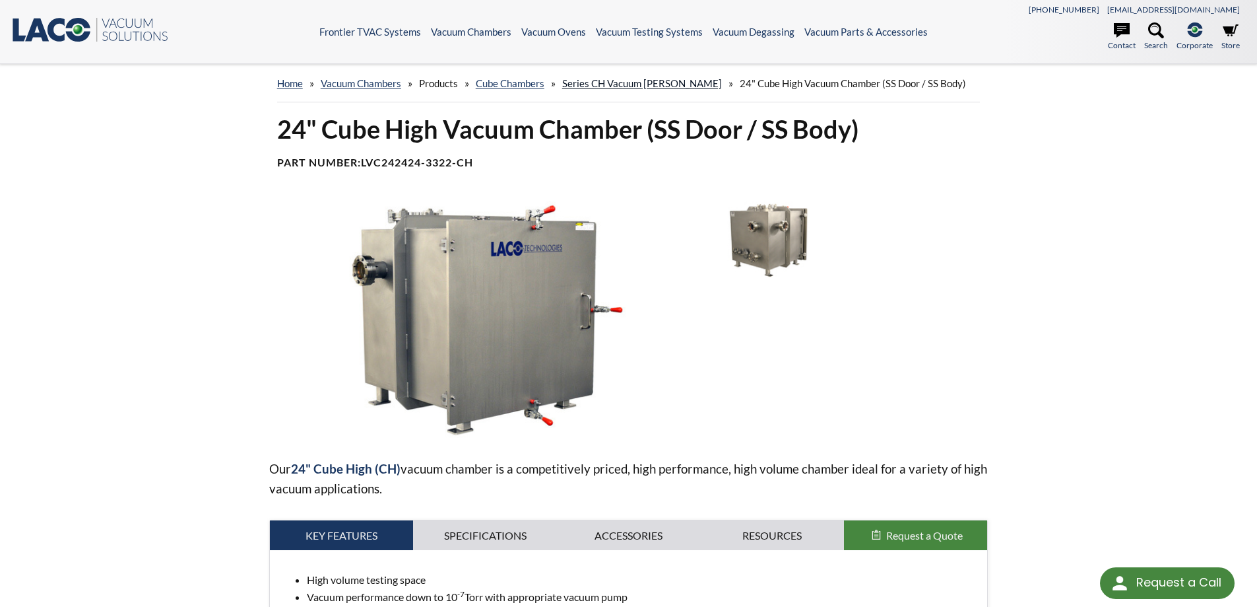
click at [597, 86] on link "Series CH Vacuum [PERSON_NAME]" at bounding box center [642, 83] width 160 height 12
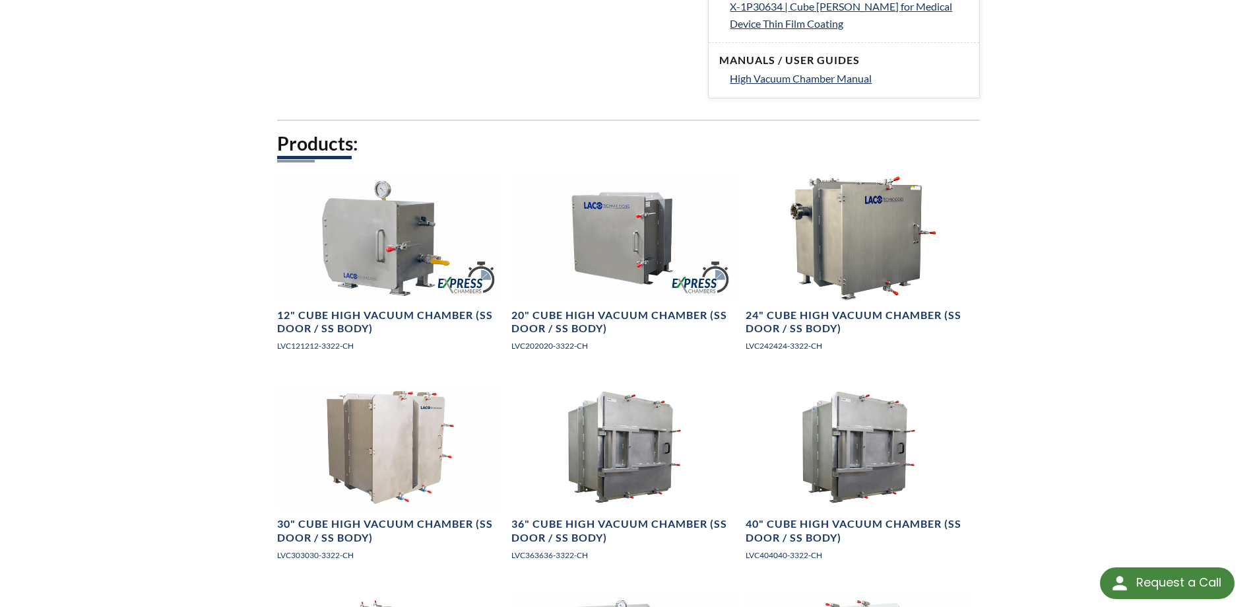
scroll to position [726, 0]
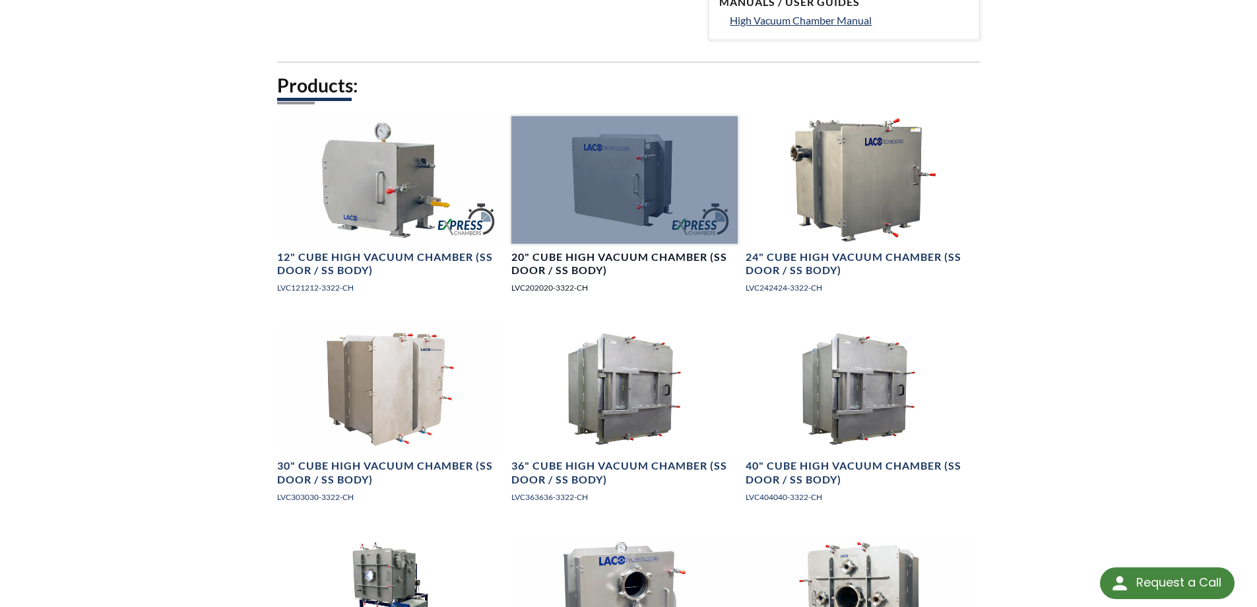
click at [656, 263] on h4 "20" Cube High Vacuum Chamber (SS Door / SS Body)" at bounding box center [625, 264] width 226 height 28
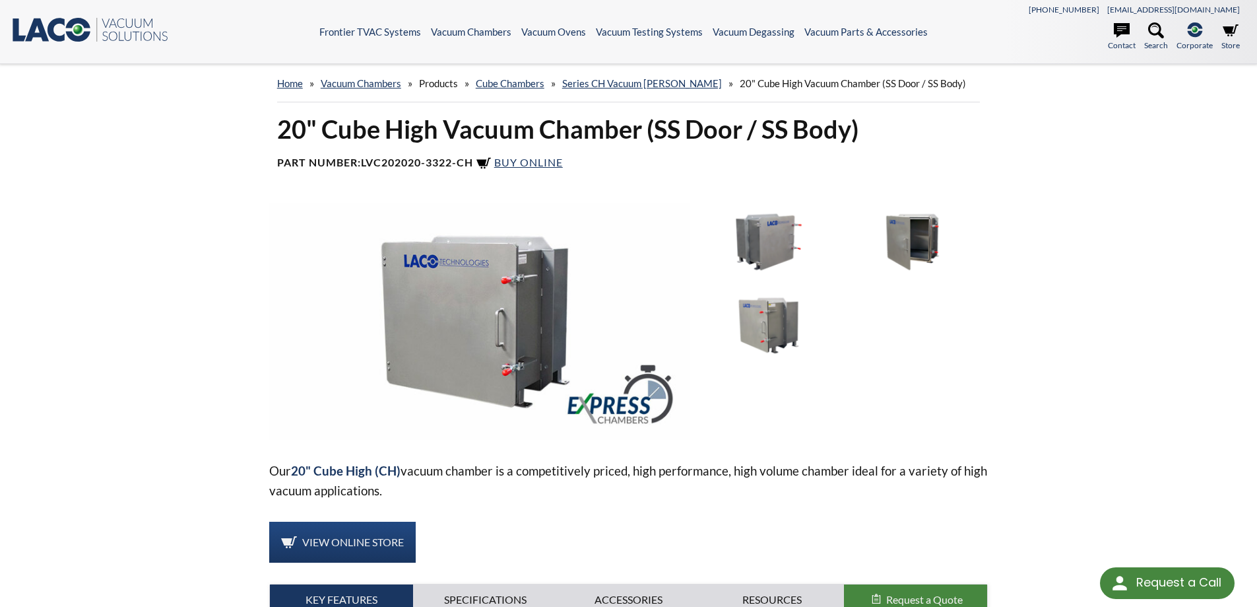
click at [931, 233] on img at bounding box center [912, 241] width 137 height 77
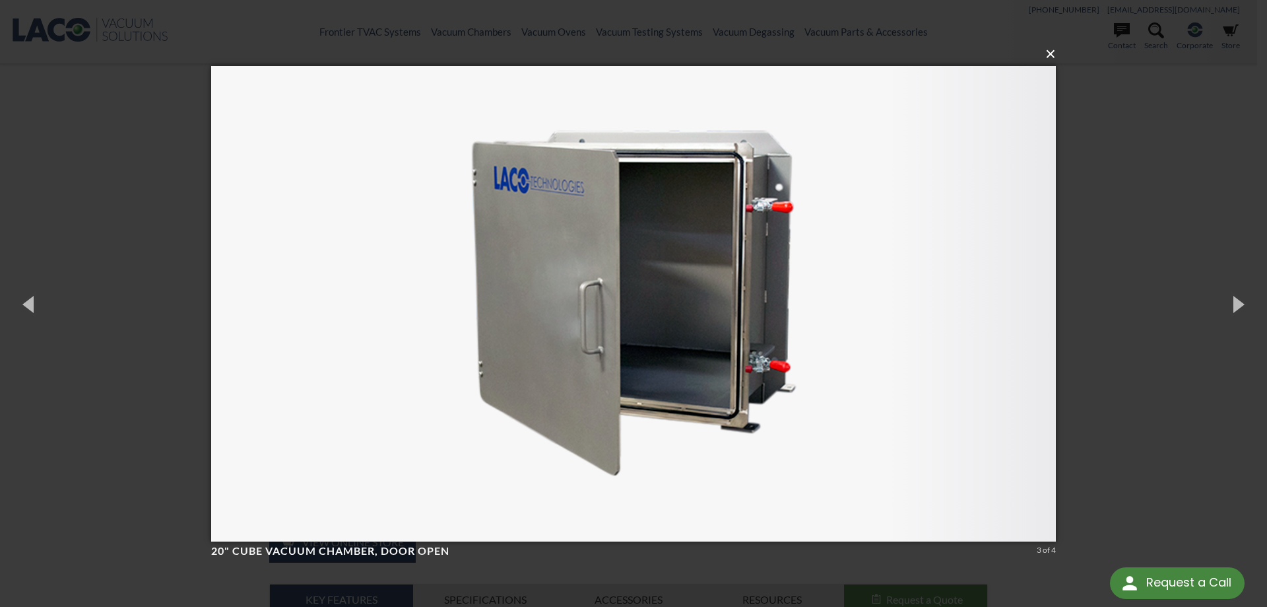
click at [1048, 56] on button "×" at bounding box center [637, 54] width 845 height 29
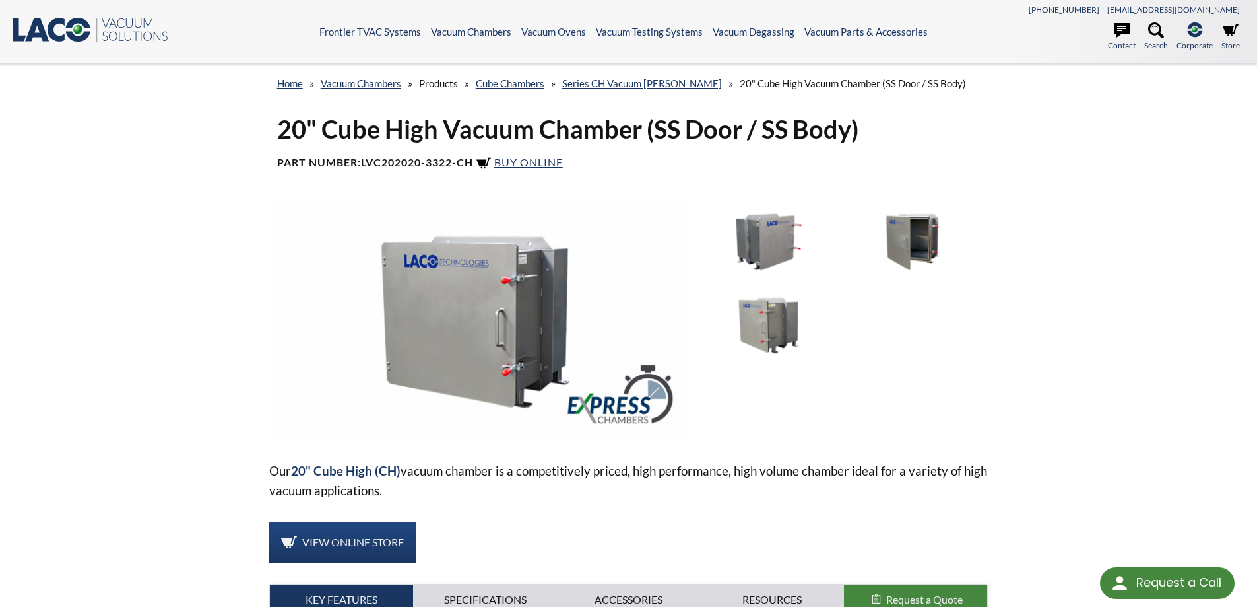
click at [773, 333] on img at bounding box center [768, 325] width 137 height 77
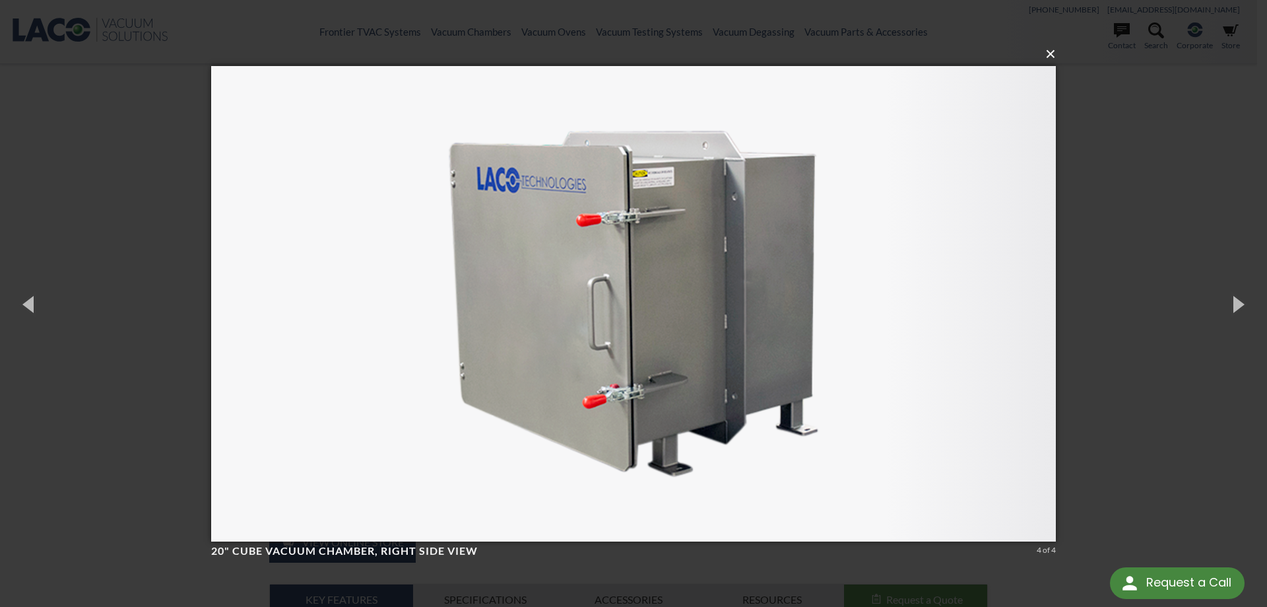
click at [1051, 59] on button "×" at bounding box center [637, 54] width 845 height 29
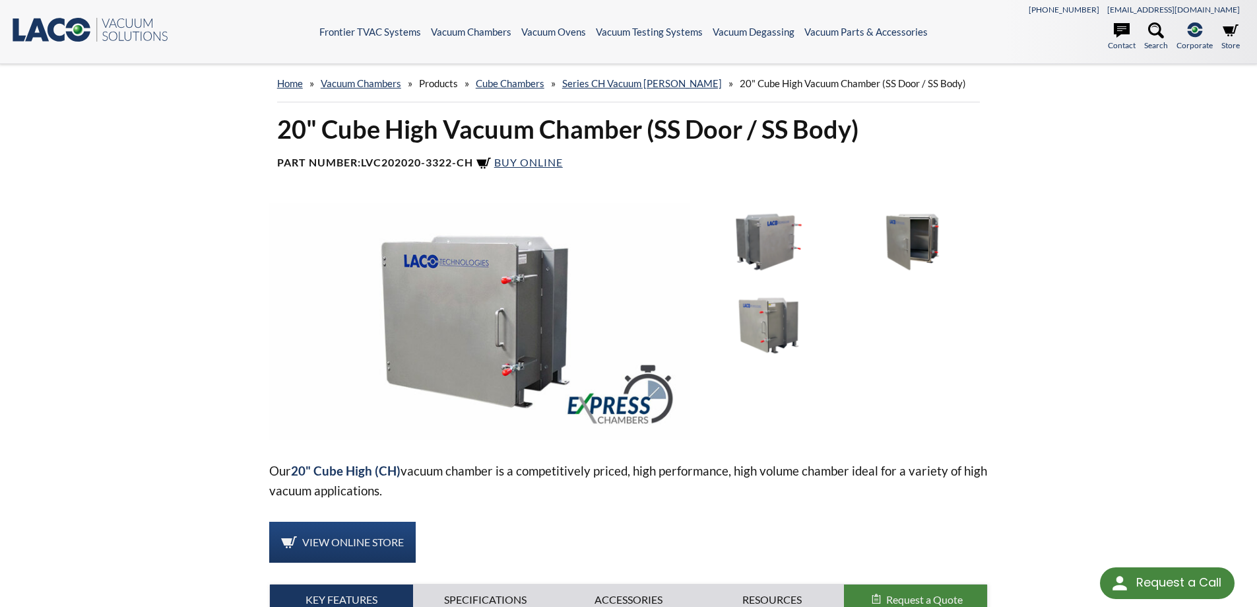
click at [790, 243] on img at bounding box center [768, 241] width 137 height 77
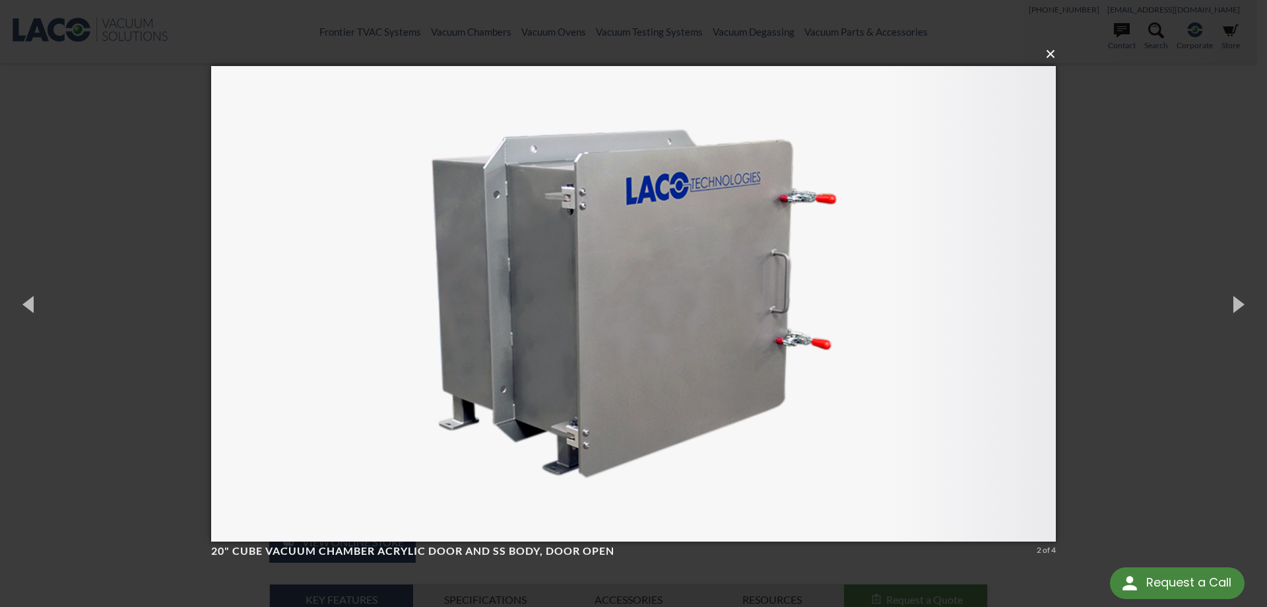
click at [1045, 54] on button "×" at bounding box center [637, 54] width 845 height 29
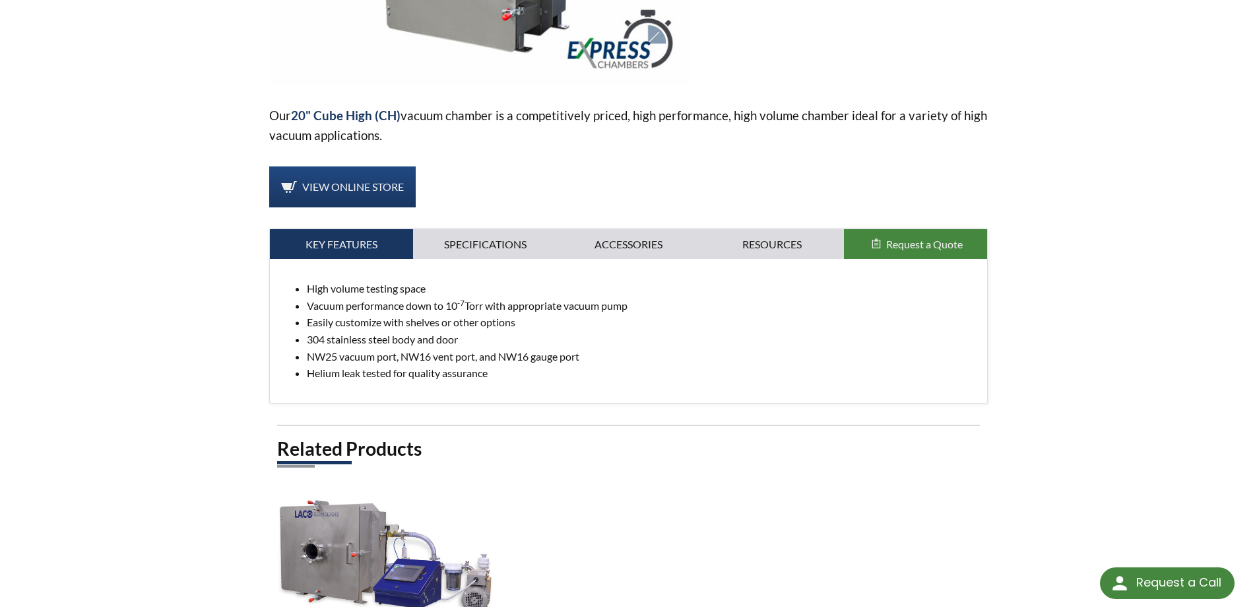
scroll to position [462, 0]
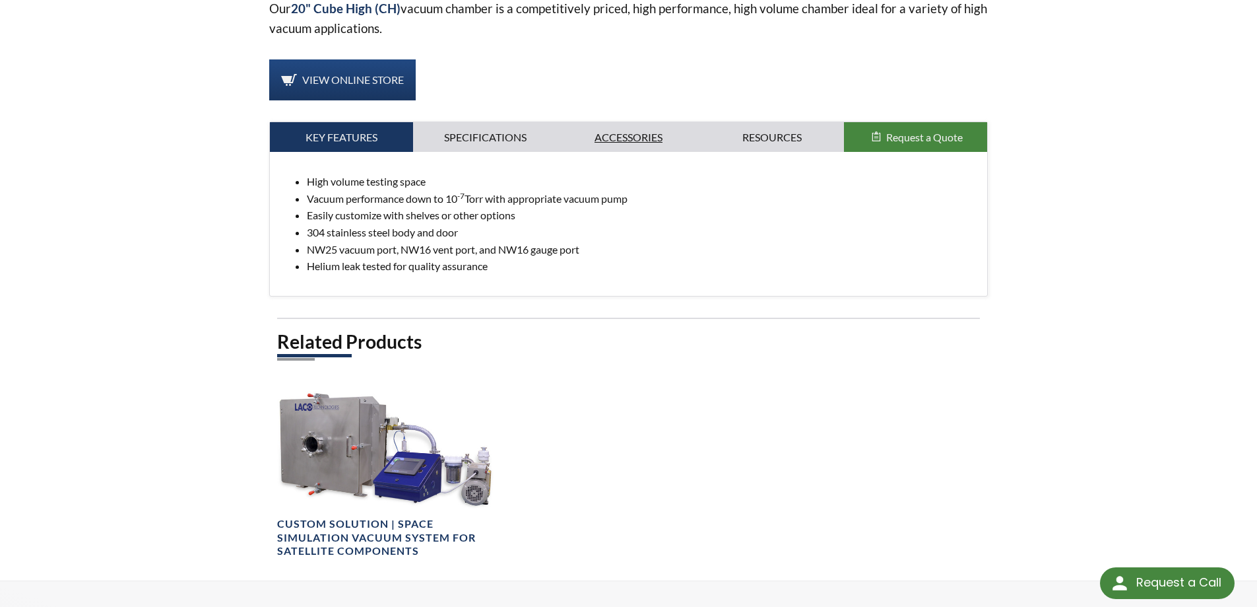
click at [640, 128] on link "Accessories" at bounding box center [629, 137] width 144 height 30
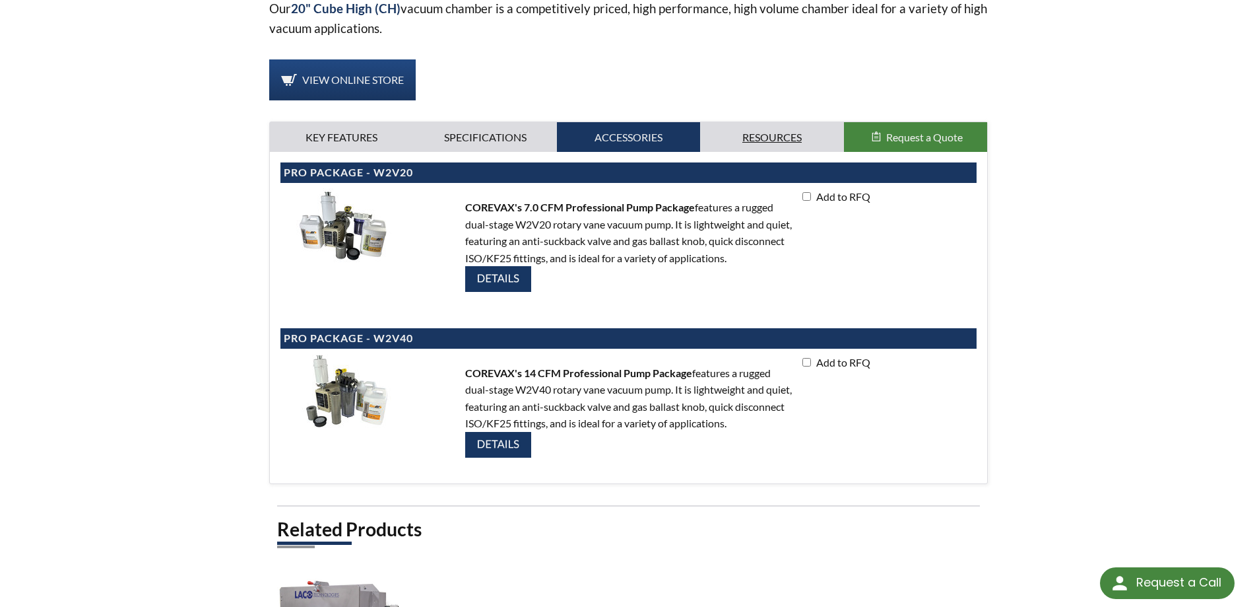
drag, startPoint x: 782, startPoint y: 139, endPoint x: 755, endPoint y: 142, distance: 27.3
click at [782, 137] on link "Resources" at bounding box center [772, 137] width 144 height 30
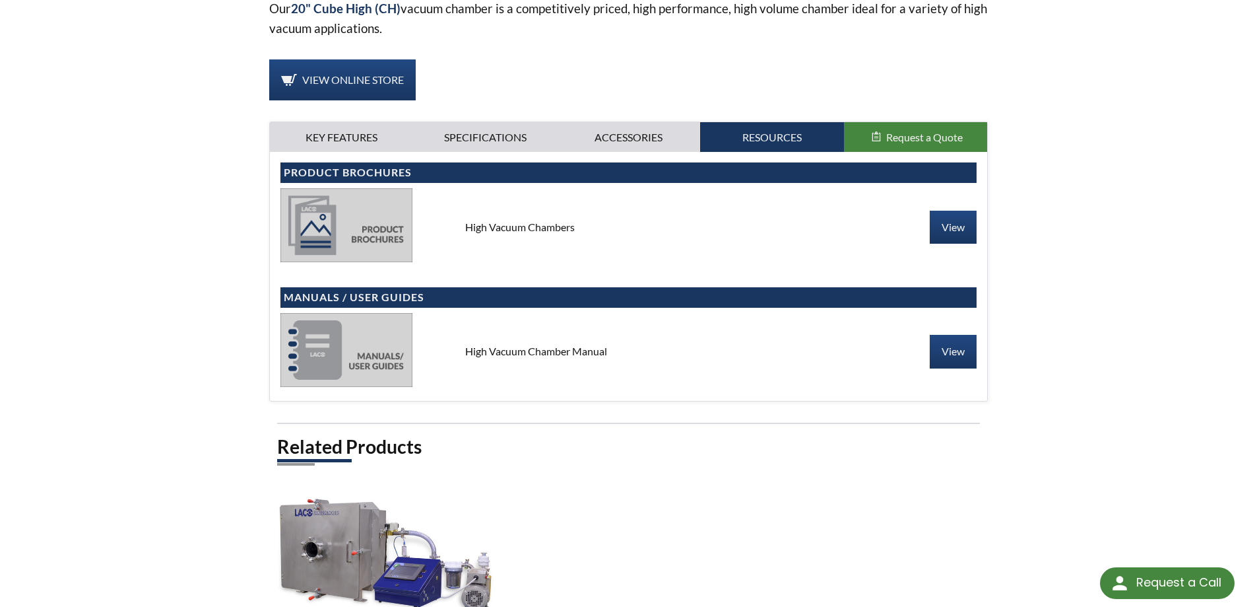
scroll to position [396, 0]
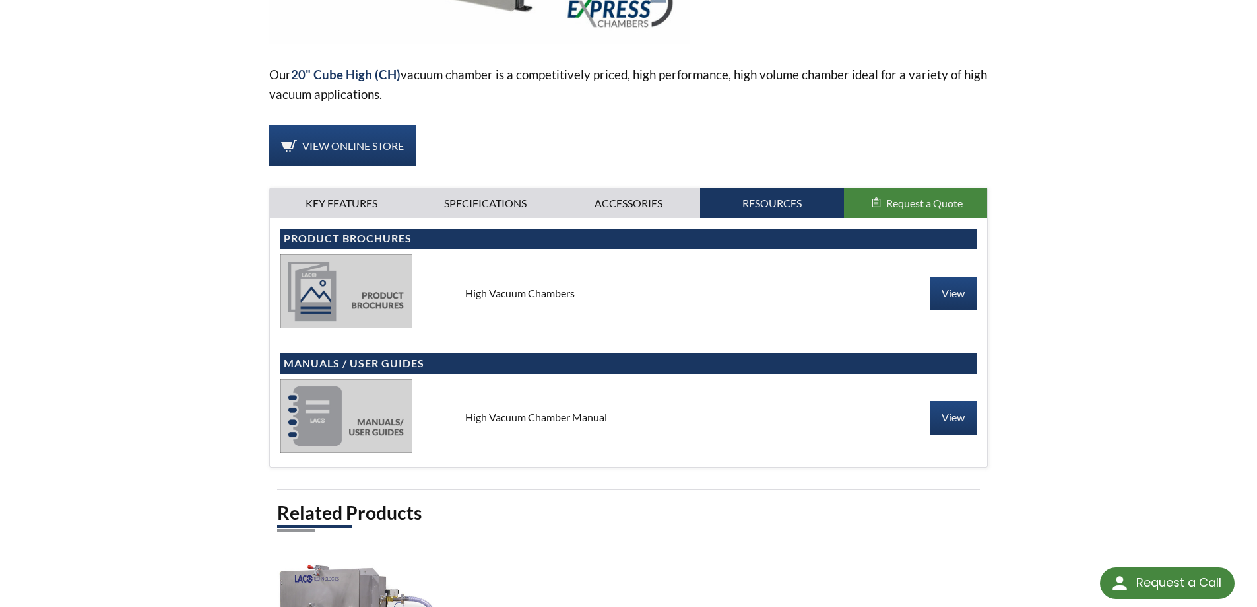
click at [495, 185] on div "Our 20" Cube High (CH) vacuum chamber is a competitively priced, high performan…" at bounding box center [628, 137] width 719 height 660
click at [496, 201] on link "Specifications" at bounding box center [485, 203] width 144 height 30
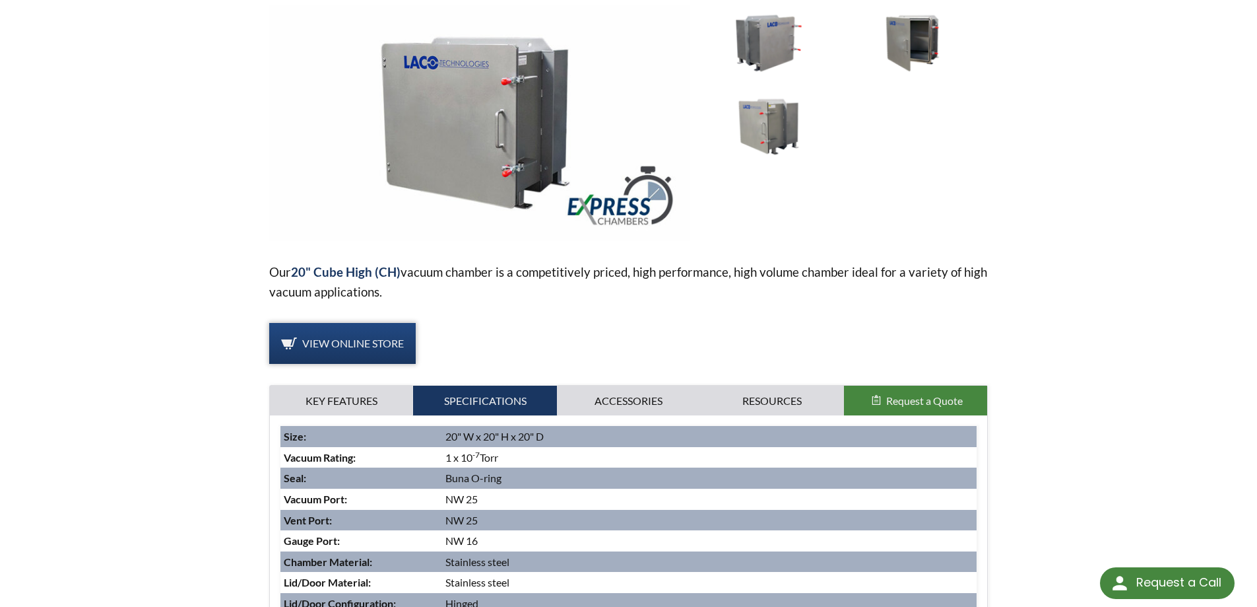
scroll to position [198, 0]
click at [348, 345] on span "View Online Store" at bounding box center [353, 343] width 102 height 13
